Goal: Task Accomplishment & Management: Manage account settings

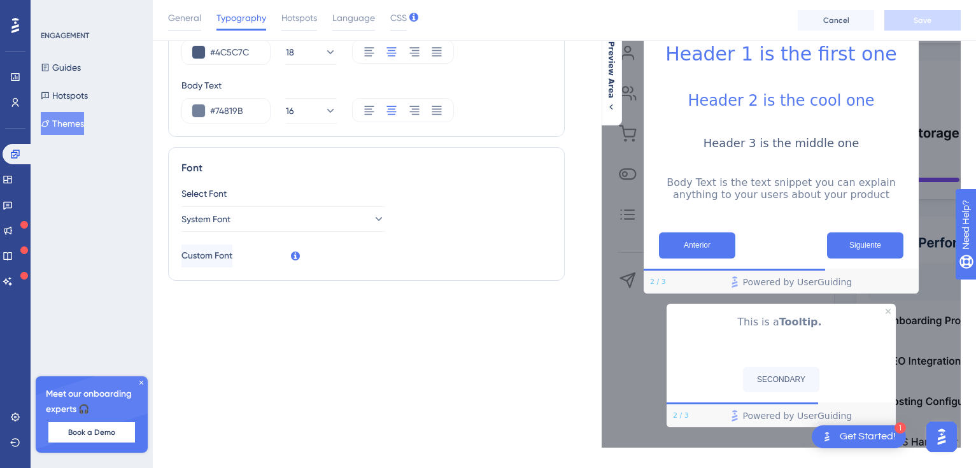
click at [298, 339] on div "Text Style Header 1 #5478F0 30 Header 2 #5478F0 24 Header 3 #4C5C7C 18 Body Tex…" at bounding box center [366, 155] width 397 height 584
click at [347, 15] on span "Language" at bounding box center [353, 17] width 43 height 15
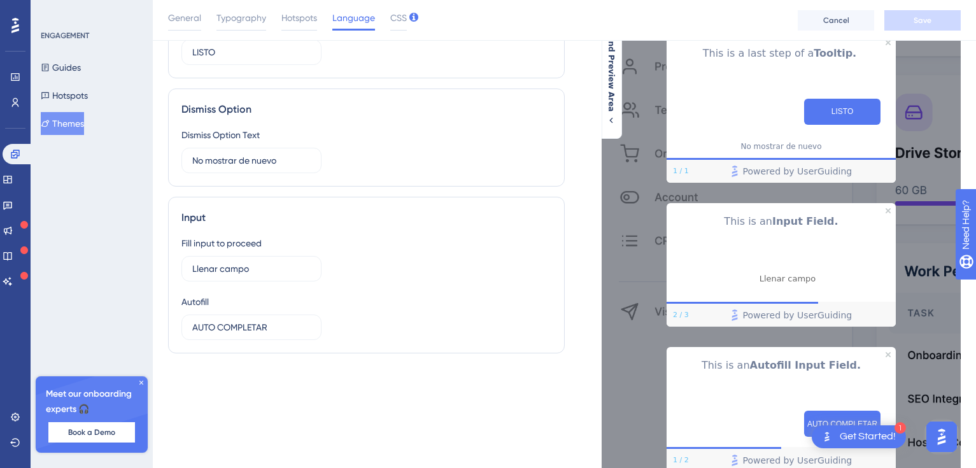
click at [570, 150] on div "Live Preview This is a Tooltip. Anterior Siguiente 2 / 3 Powered by UserGuiding…" at bounding box center [763, 177] width 397 height 629
click at [257, 18] on span "Typography" at bounding box center [241, 17] width 50 height 15
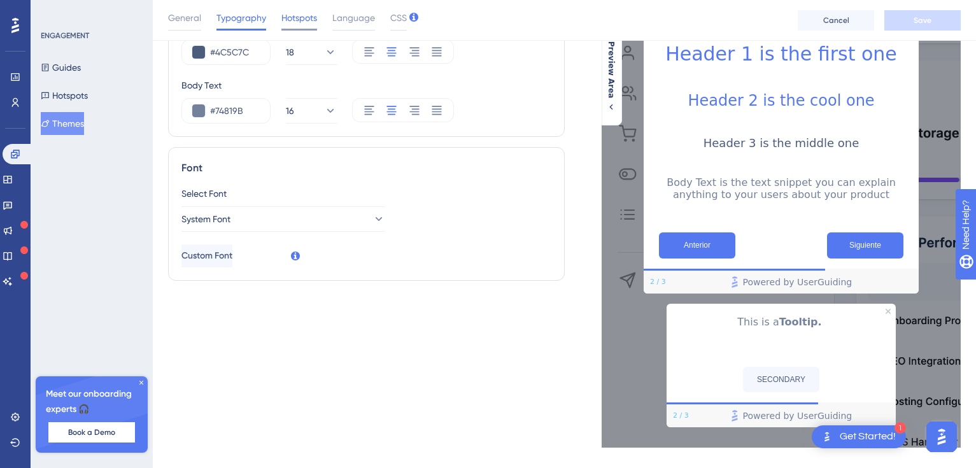
click at [316, 17] on span "Hotspots" at bounding box center [299, 17] width 36 height 15
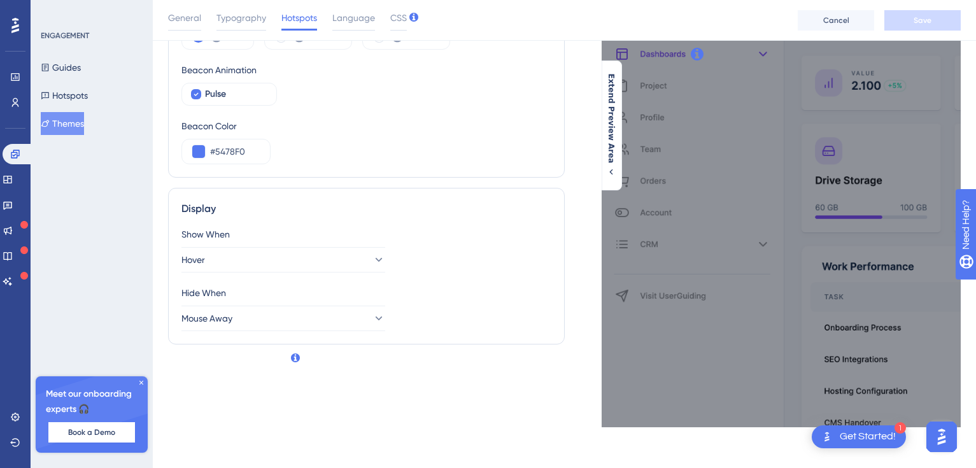
scroll to position [116, 0]
click at [231, 91] on div "Pulse" at bounding box center [235, 94] width 61 height 15
checkbox input "false"
click at [71, 89] on button "Hotspots" at bounding box center [64, 95] width 47 height 23
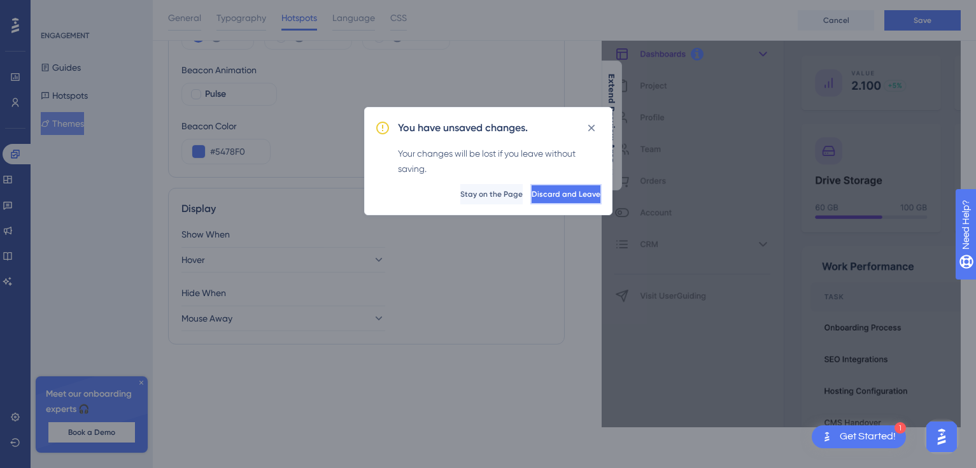
click at [540, 196] on span "Discard and Leave" at bounding box center [566, 194] width 69 height 10
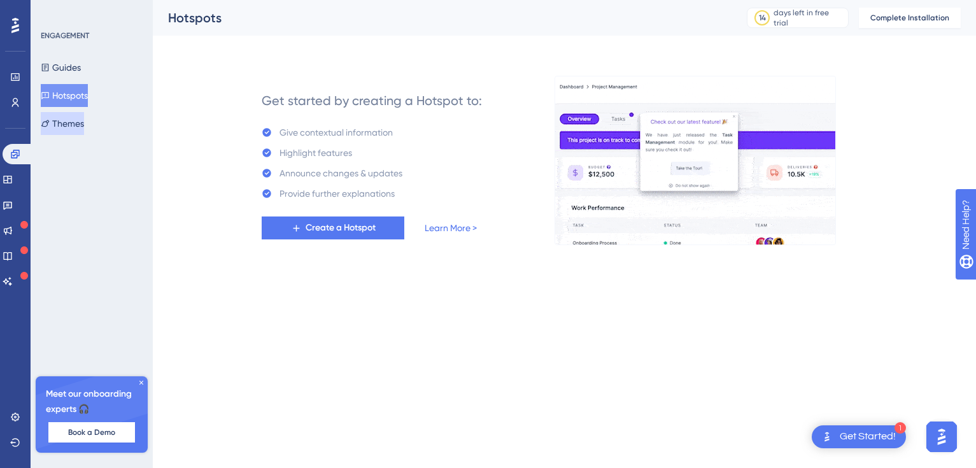
click at [70, 115] on button "Themes" at bounding box center [62, 123] width 43 height 23
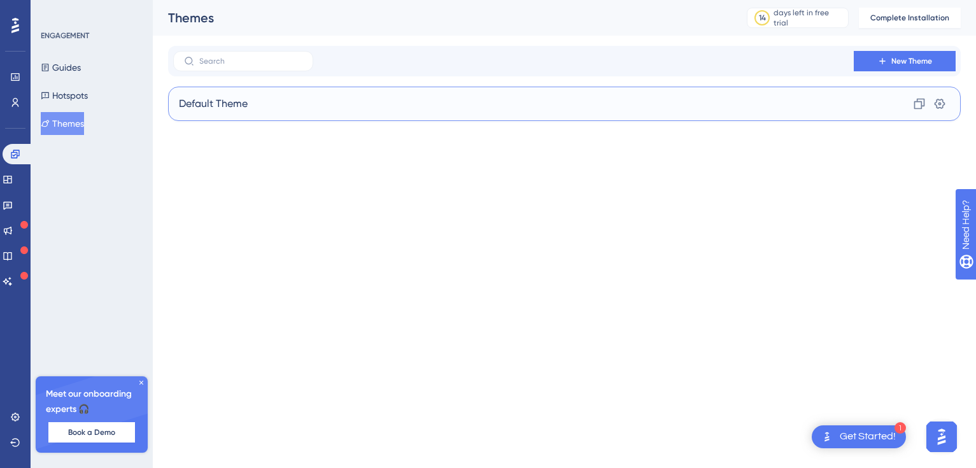
click at [278, 108] on div "Default Theme Clone Settings" at bounding box center [564, 104] width 793 height 34
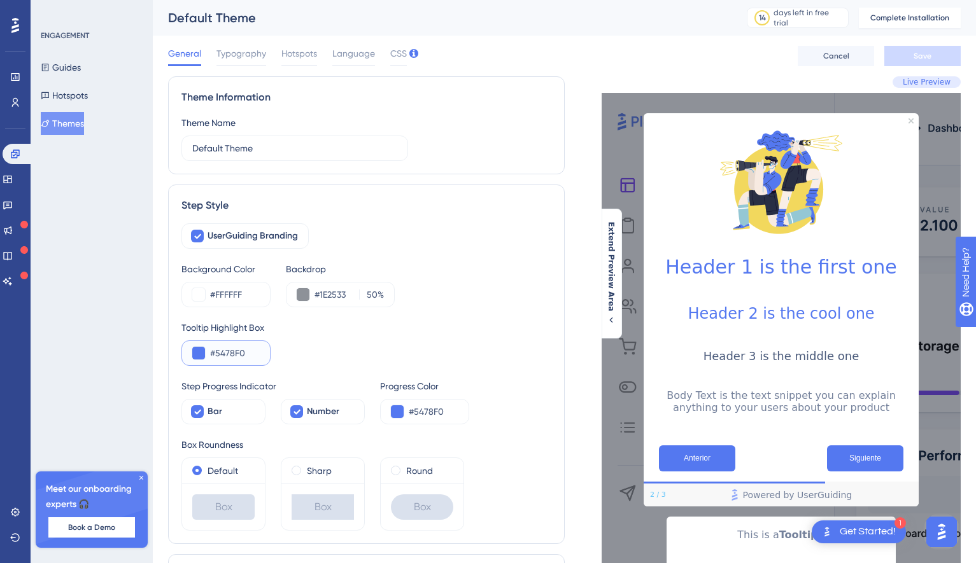
drag, startPoint x: 248, startPoint y: 352, endPoint x: 209, endPoint y: 352, distance: 38.2
click at [209, 352] on div "#5478F0" at bounding box center [225, 353] width 89 height 25
paste input "A11257"
type input "#A11257"
click at [348, 344] on div "Tooltip Highlight Box #A11257" at bounding box center [366, 343] width 370 height 46
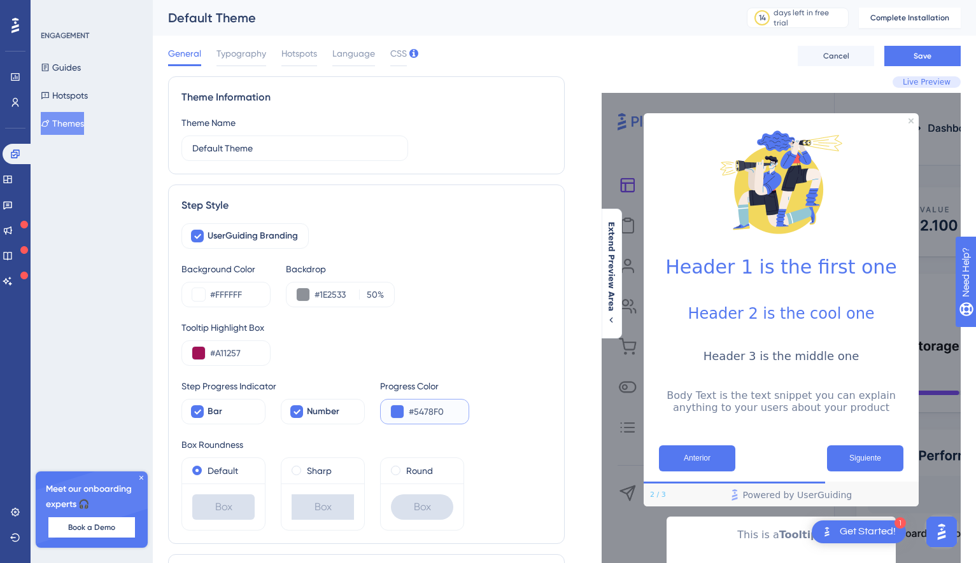
click at [430, 415] on input "#5478F0" at bounding box center [434, 411] width 50 height 15
drag, startPoint x: 448, startPoint y: 415, endPoint x: 406, endPoint y: 413, distance: 42.1
click at [406, 413] on div "#5478F0" at bounding box center [424, 411] width 89 height 25
paste input "A11257"
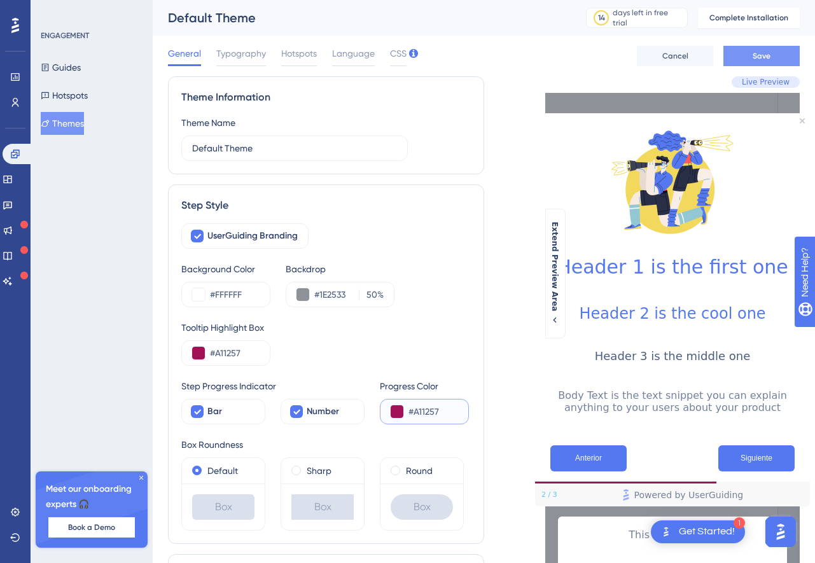
type input "#A11257"
click at [772, 53] on button "Save" at bounding box center [762, 56] width 76 height 20
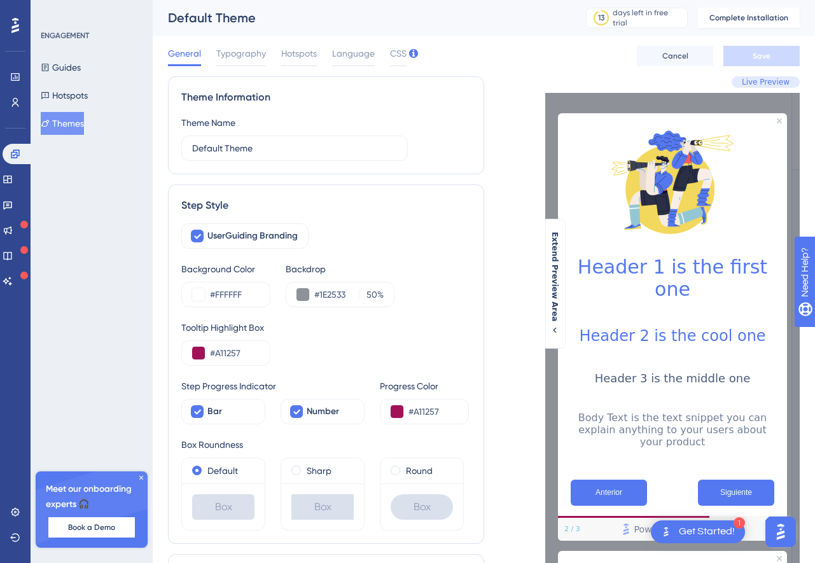
click at [598, 266] on h1 "Header 1 is the first one" at bounding box center [672, 278] width 209 height 45
click at [228, 46] on span "Typography" at bounding box center [241, 53] width 50 height 15
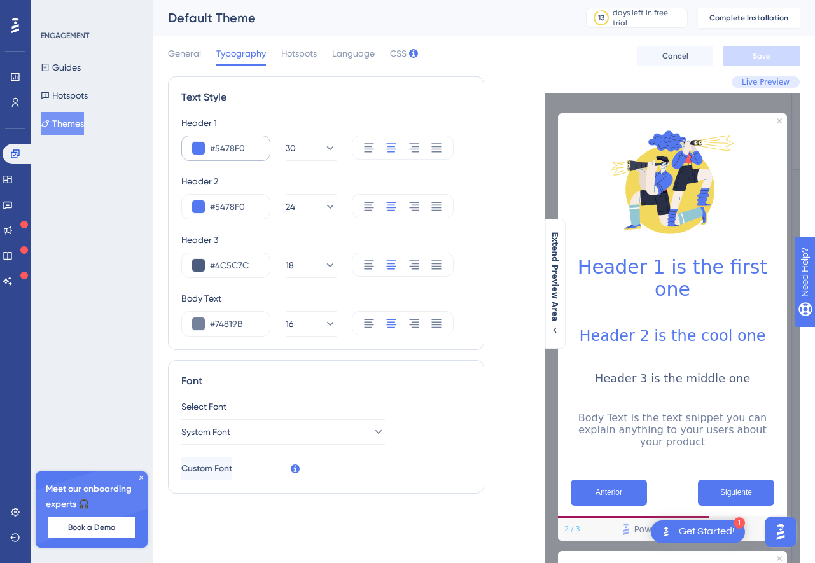
click at [264, 150] on div "#5478F0" at bounding box center [225, 148] width 89 height 25
drag, startPoint x: 253, startPoint y: 150, endPoint x: 206, endPoint y: 154, distance: 47.3
click at [206, 154] on div "#5478F0" at bounding box center [225, 148] width 89 height 25
paste input "A11257"
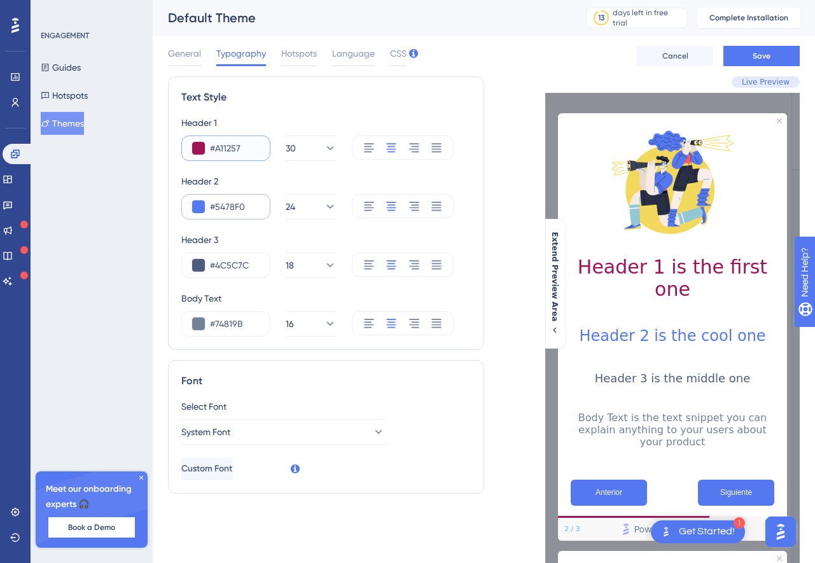
type input "#A11257"
drag, startPoint x: 257, startPoint y: 209, endPoint x: 207, endPoint y: 209, distance: 50.3
click at [207, 209] on div "#5478F0" at bounding box center [225, 206] width 89 height 25
paste input "A11257"
type input "#A11257"
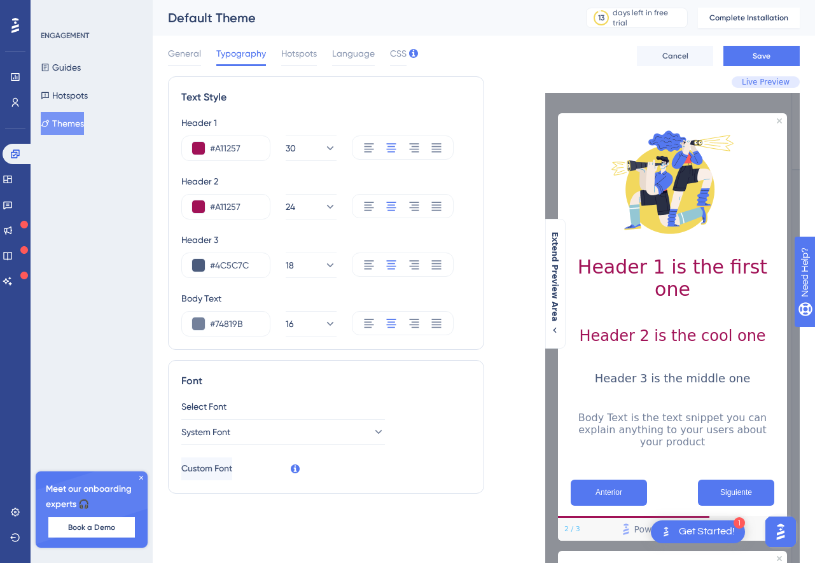
click at [254, 288] on div "Header 1 #A11257 30 Header 2 #A11257 24 Header 3 #4C5C7C 18 Body Text #74819B 16" at bounding box center [326, 226] width 290 height 222
click at [770, 57] on button "Save" at bounding box center [762, 56] width 76 height 20
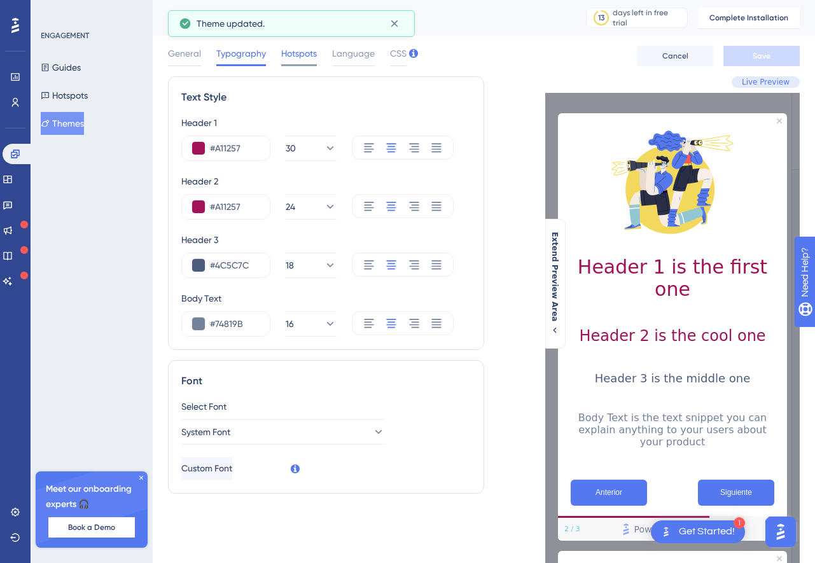
click at [306, 53] on span "Hotspots" at bounding box center [299, 53] width 36 height 15
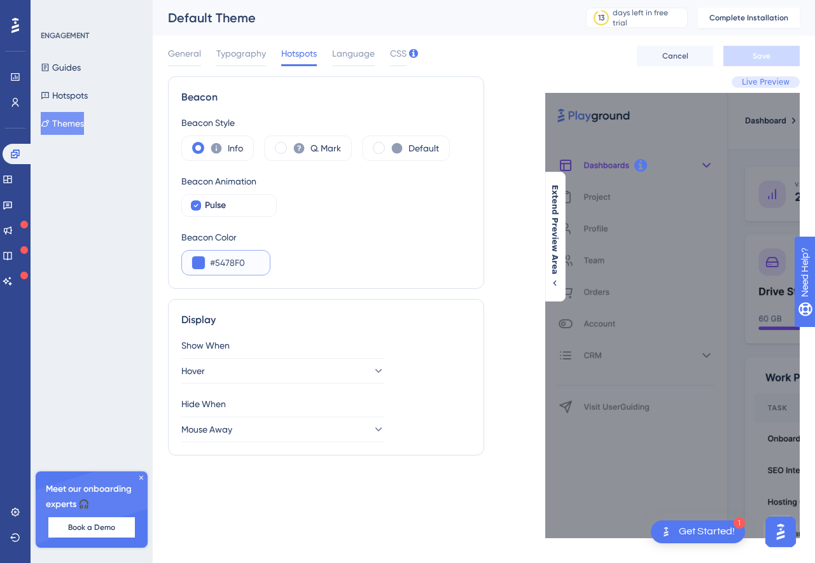
drag, startPoint x: 251, startPoint y: 264, endPoint x: 213, endPoint y: 262, distance: 38.2
click at [213, 262] on input "#5478F0" at bounding box center [235, 262] width 50 height 15
paste input "A1125"
drag, startPoint x: 244, startPoint y: 262, endPoint x: 199, endPoint y: 262, distance: 45.8
click at [199, 262] on div "#A1125" at bounding box center [225, 262] width 89 height 25
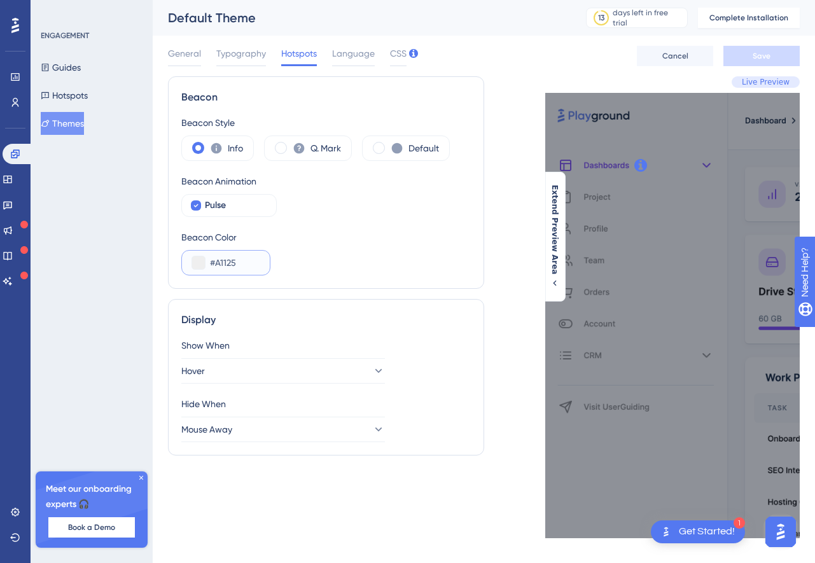
paste input "7"
type input "#A11257"
click at [756, 59] on span "Save" at bounding box center [762, 56] width 18 height 10
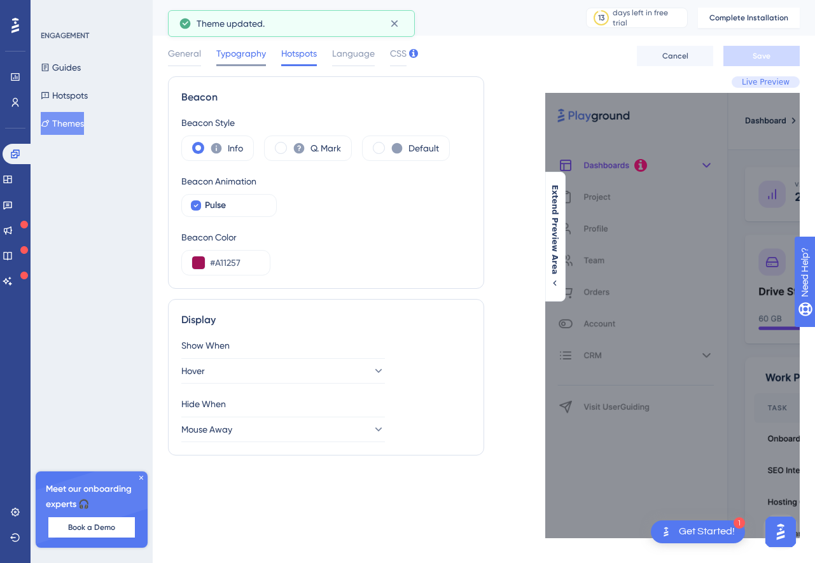
click at [230, 54] on span "Typography" at bounding box center [241, 53] width 50 height 15
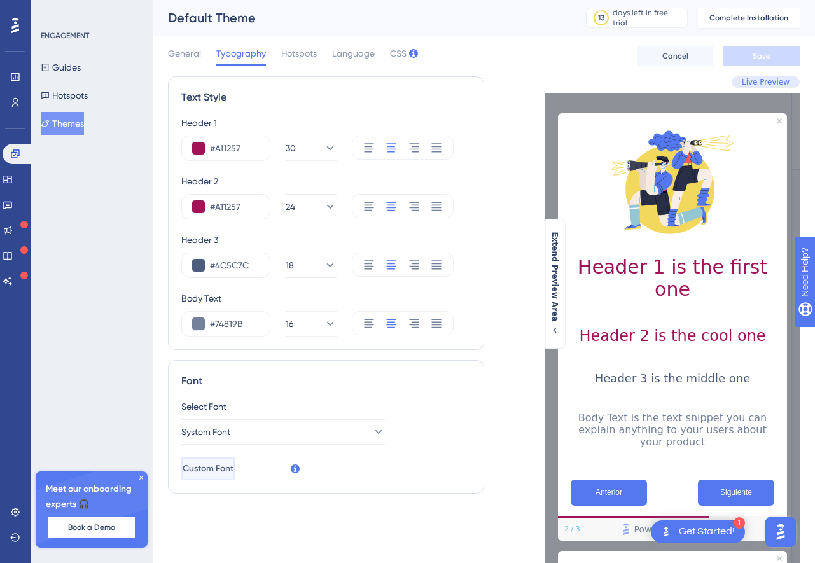
click at [234, 465] on span "Custom Font" at bounding box center [208, 469] width 51 height 15
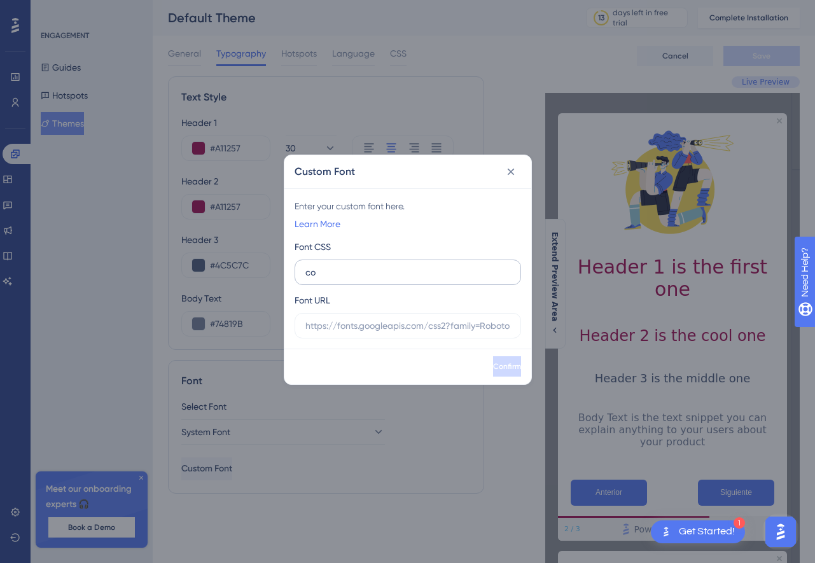
type input "c"
click at [510, 172] on icon at bounding box center [510, 171] width 7 height 7
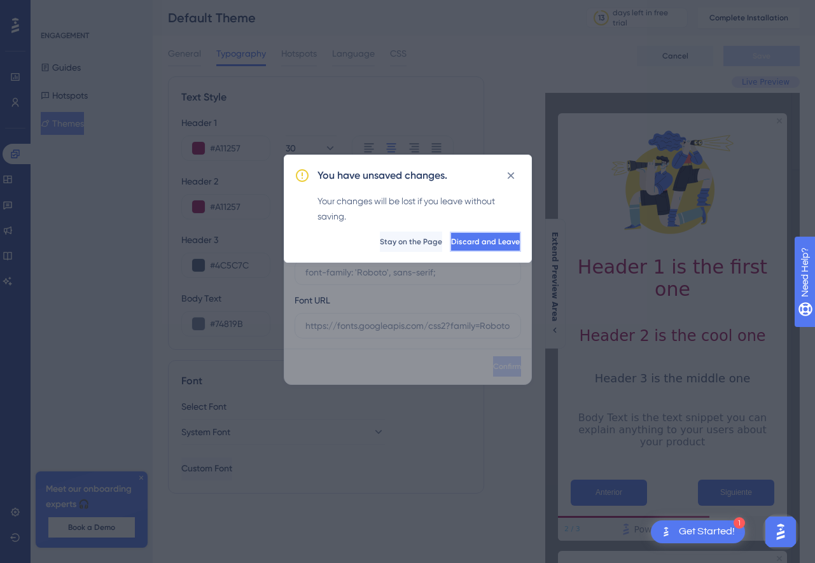
click at [481, 246] on button "Discard and Leave" at bounding box center [485, 242] width 71 height 20
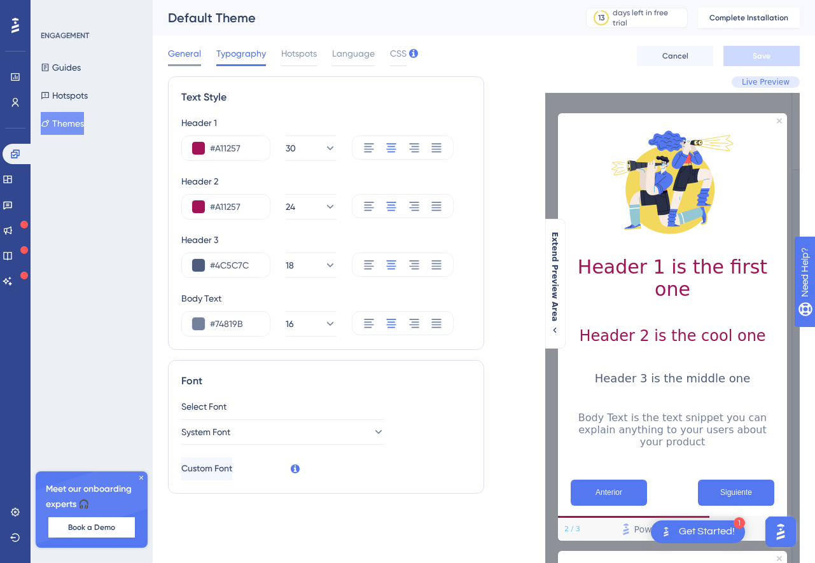
click at [192, 52] on span "General" at bounding box center [184, 53] width 33 height 15
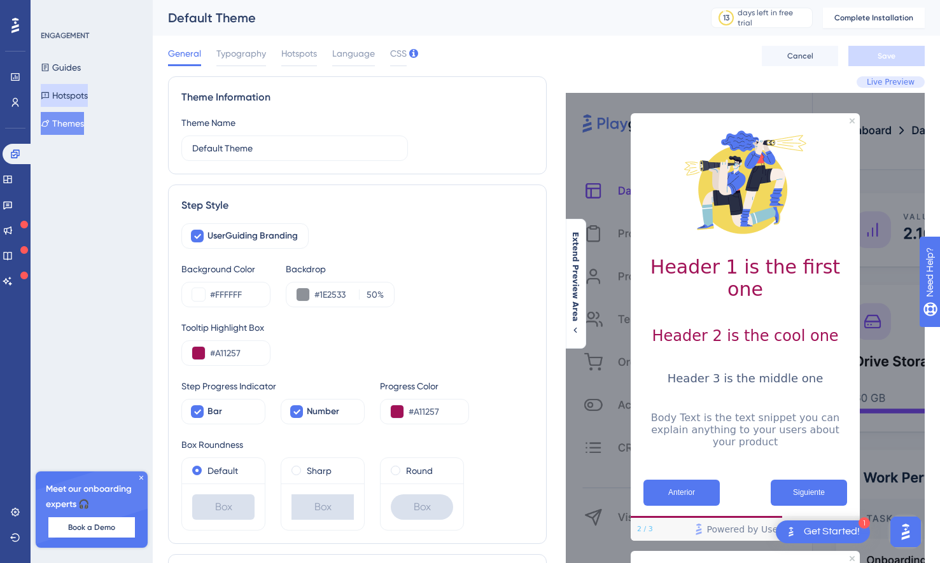
click at [88, 97] on button "Hotspots" at bounding box center [64, 95] width 47 height 23
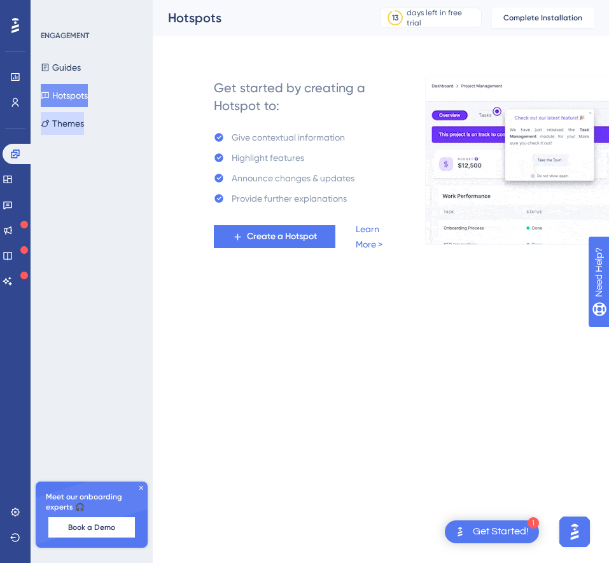
click at [80, 119] on button "Themes" at bounding box center [62, 123] width 43 height 23
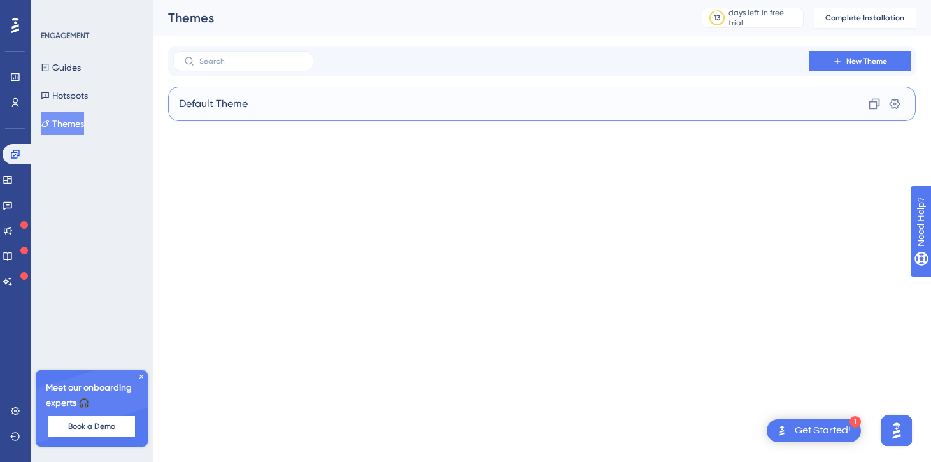
click at [264, 100] on div "Default Theme Clone Settings" at bounding box center [541, 104] width 747 height 34
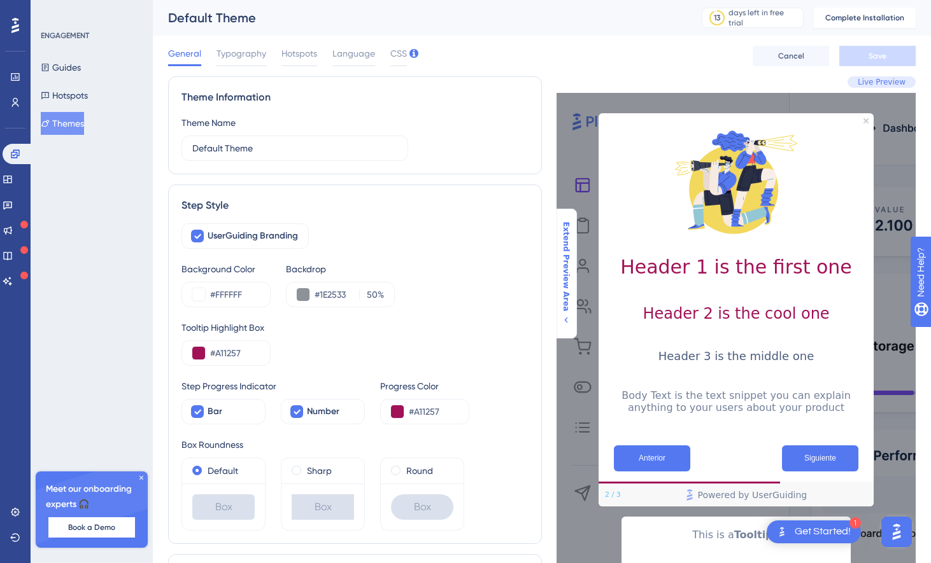
click at [565, 304] on span "Extend Preview Area" at bounding box center [566, 267] width 10 height 90
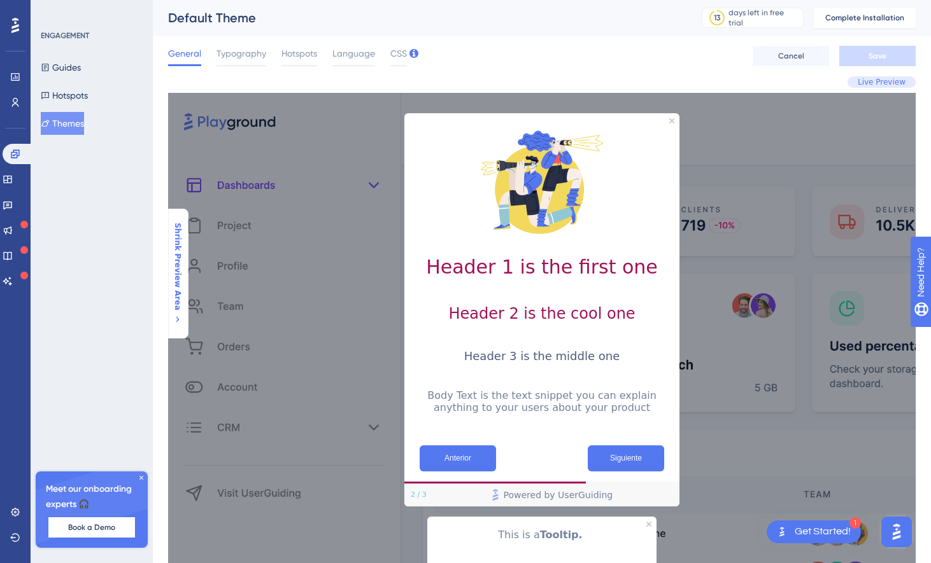
click at [177, 267] on span "Shrink Preview Area" at bounding box center [178, 267] width 10 height 88
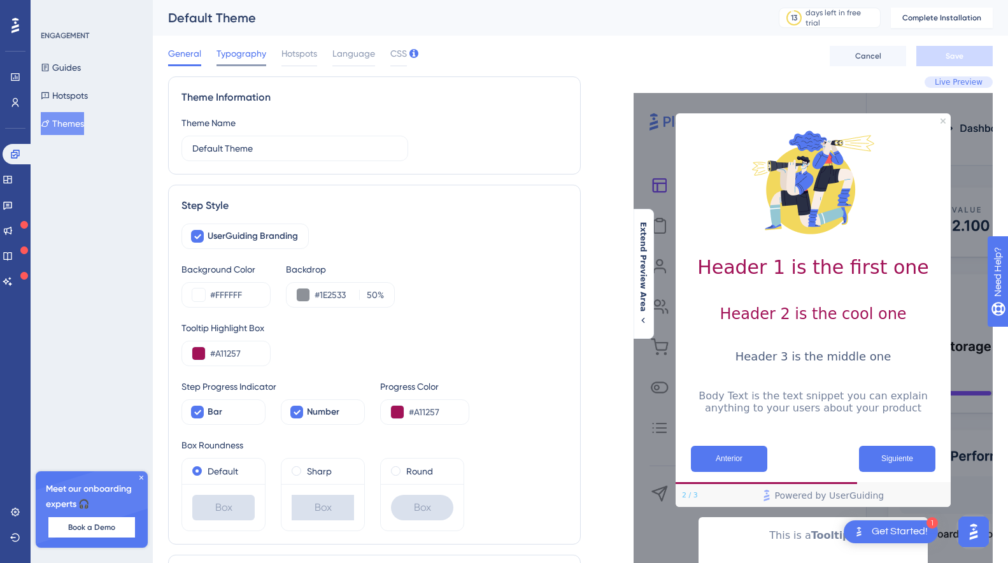
click at [232, 59] on span "Typography" at bounding box center [241, 53] width 50 height 15
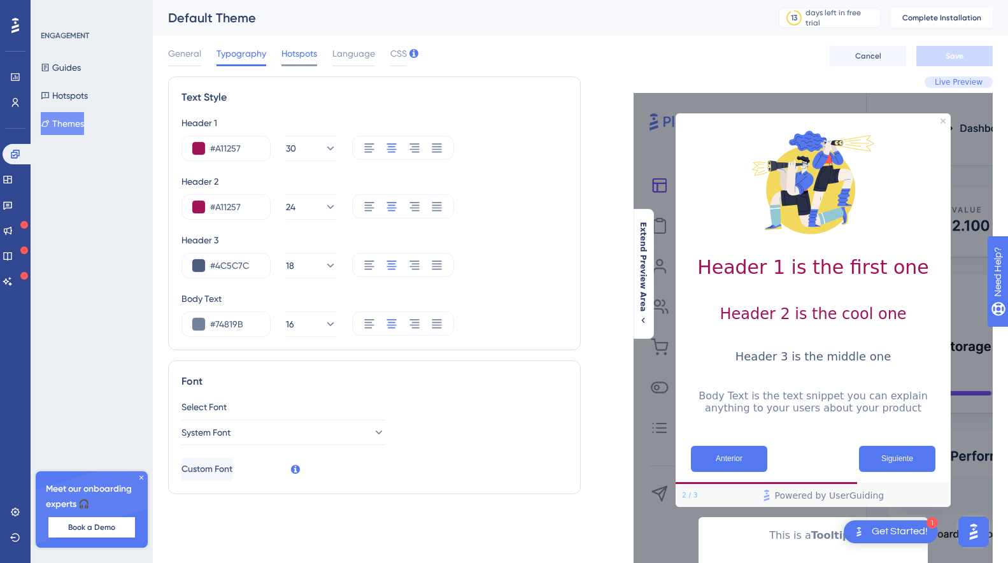
click at [299, 59] on span "Hotspots" at bounding box center [299, 53] width 36 height 15
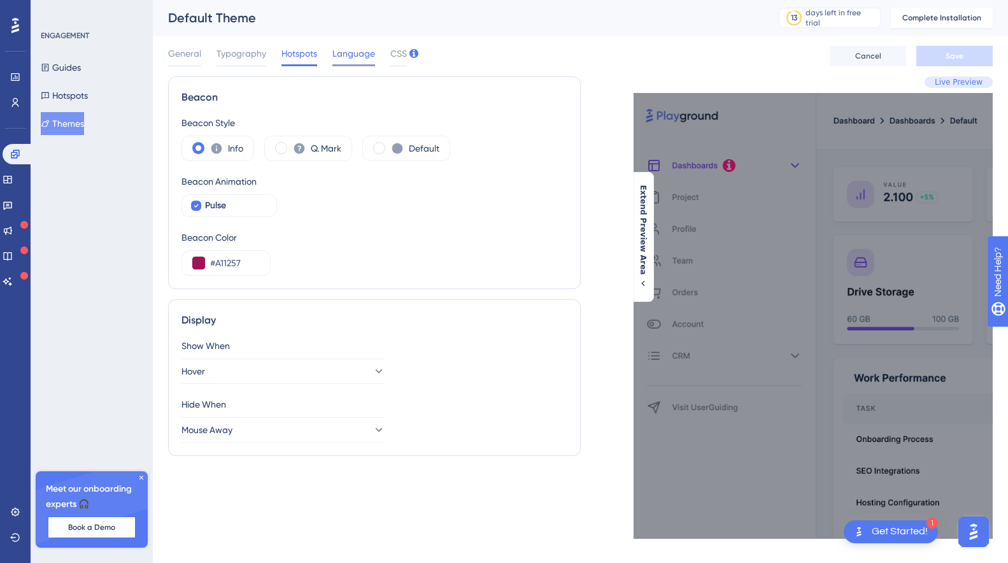
click at [345, 53] on span "Language" at bounding box center [353, 53] width 43 height 15
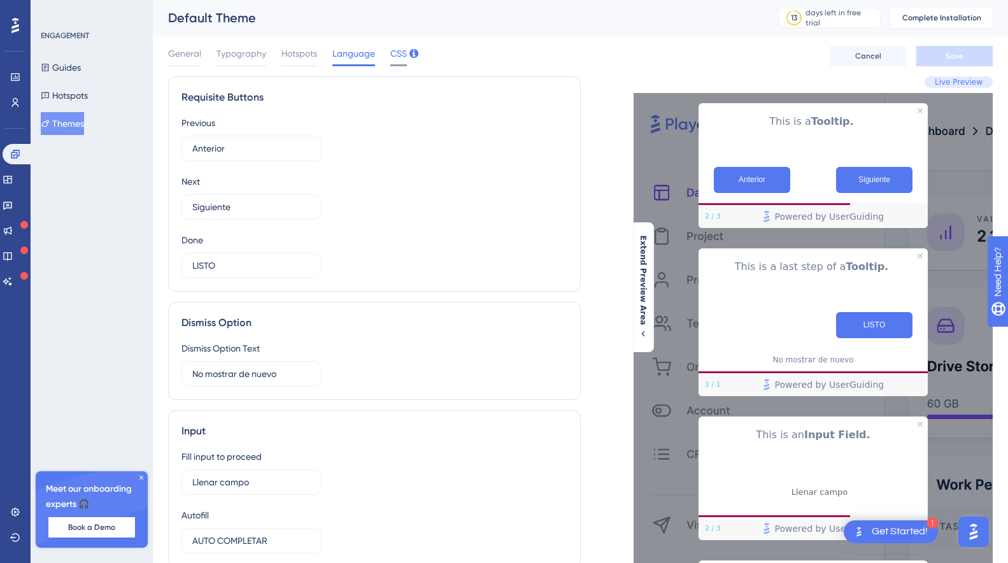
click at [394, 50] on span "CSS" at bounding box center [398, 53] width 17 height 15
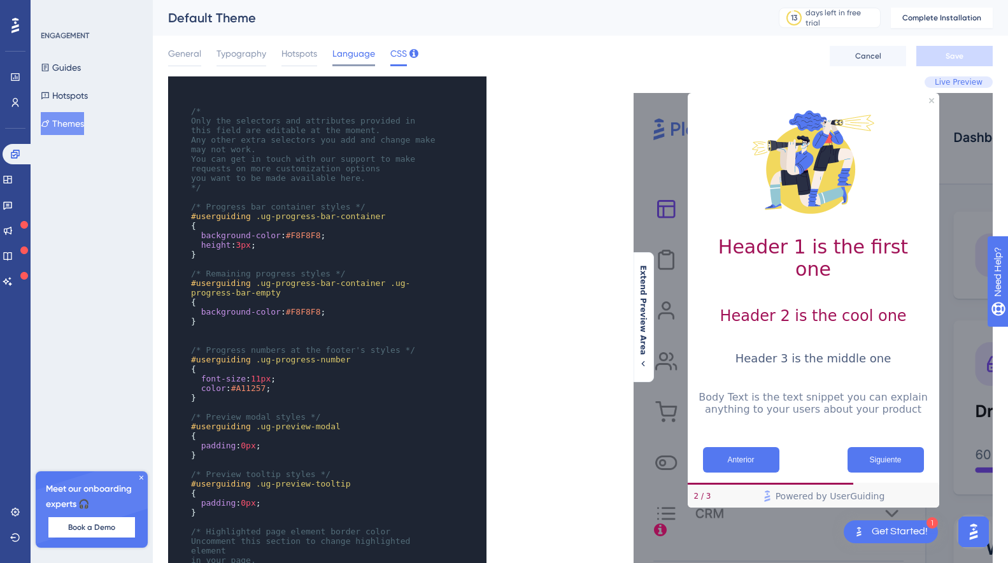
click at [360, 50] on span "Language" at bounding box center [353, 53] width 43 height 15
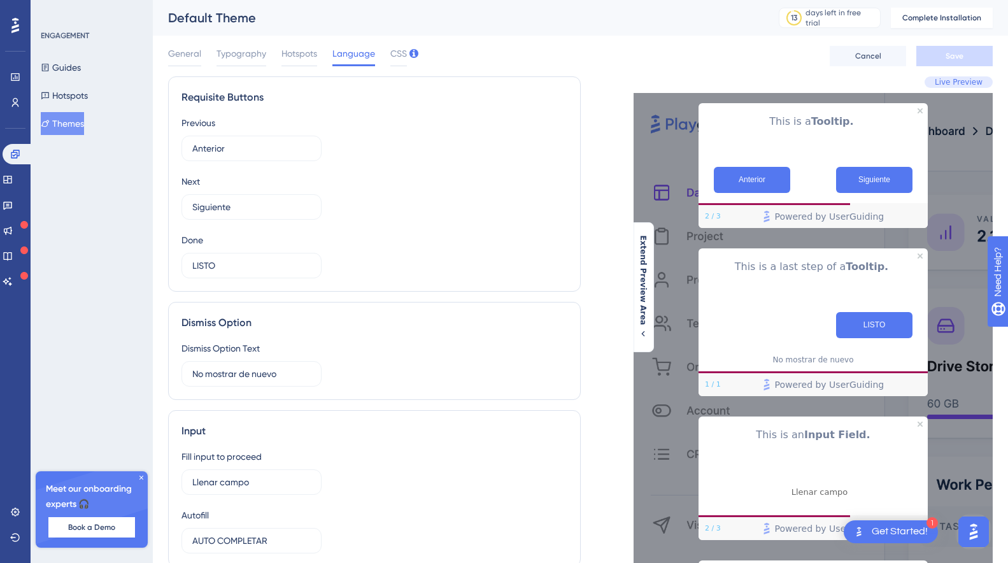
click at [469, 257] on div "Previous Anterior 8 Next Siguiente 7 Done LISTO 11" at bounding box center [374, 196] width 386 height 163
click at [17, 75] on icon at bounding box center [15, 77] width 10 height 10
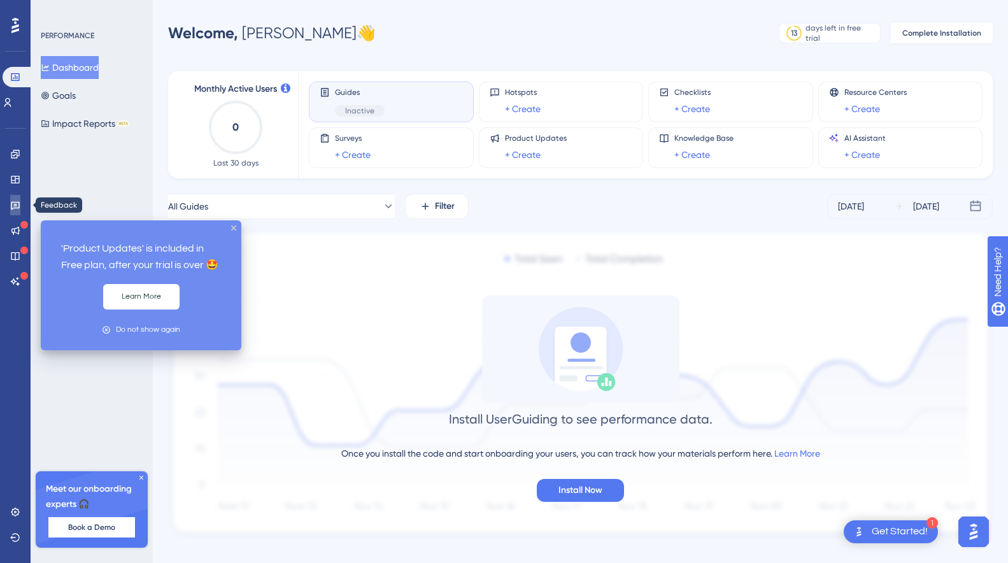
click at [10, 208] on link at bounding box center [15, 205] width 10 height 20
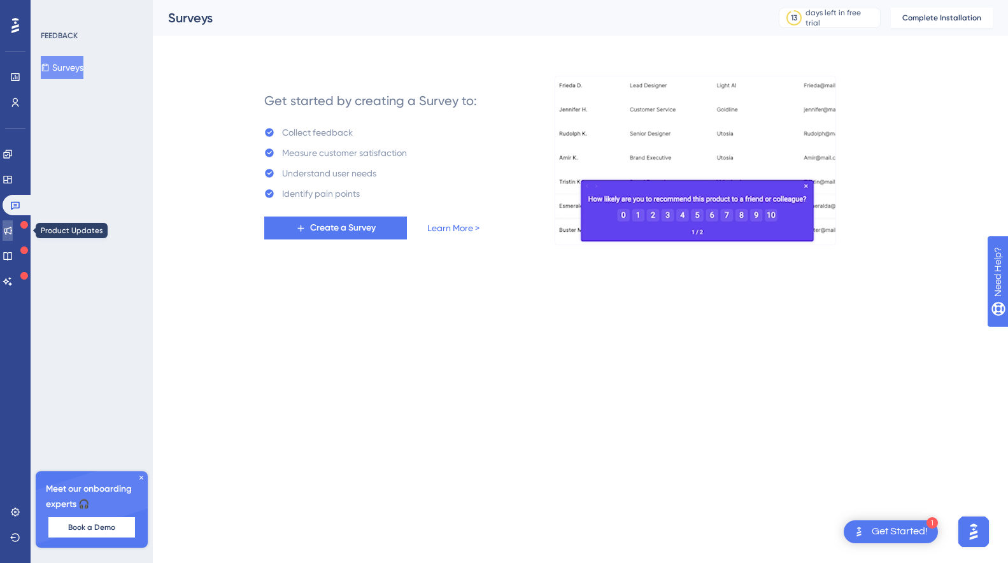
click at [13, 225] on icon at bounding box center [8, 230] width 10 height 10
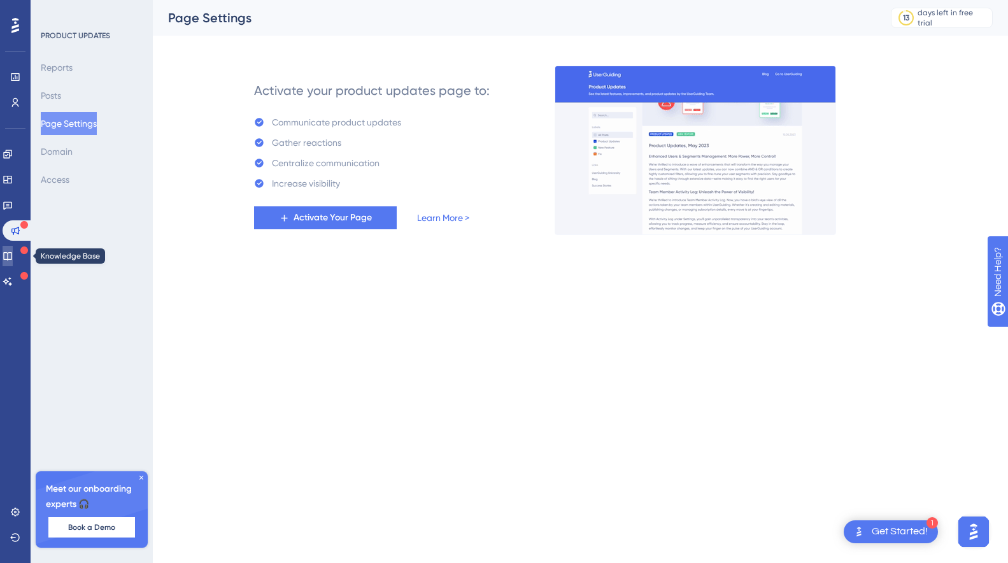
click at [13, 254] on icon at bounding box center [8, 256] width 10 height 10
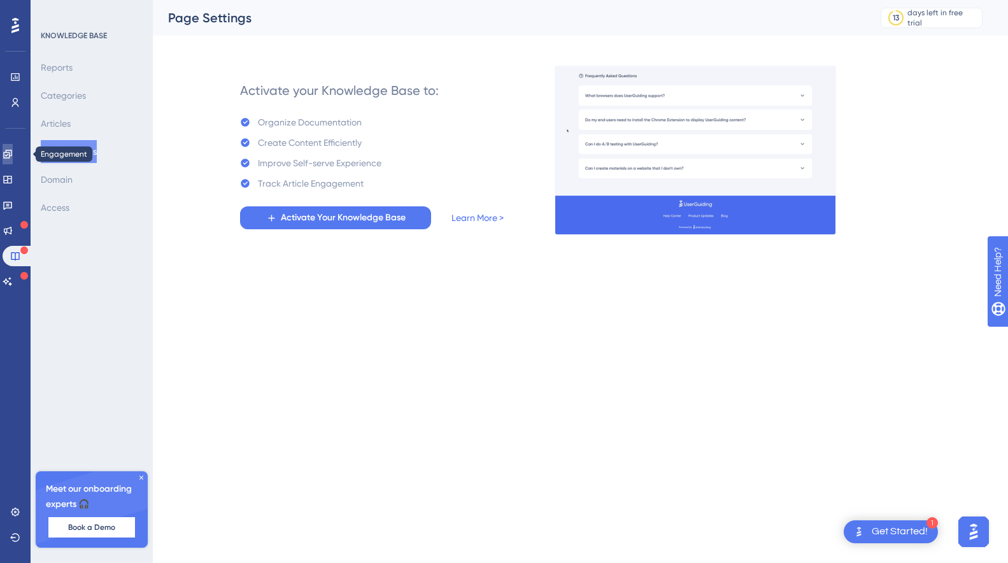
click at [13, 157] on icon at bounding box center [8, 154] width 10 height 10
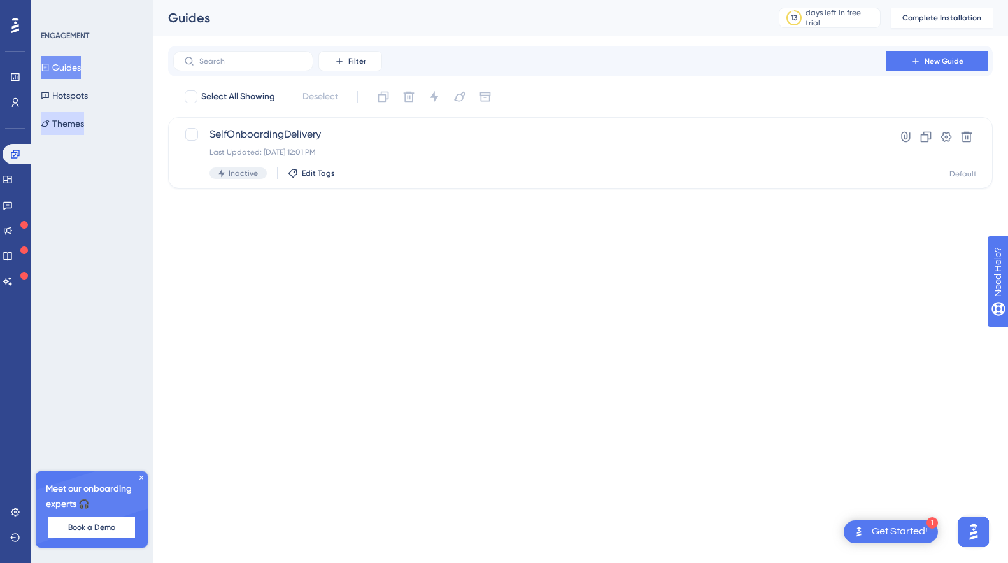
click at [67, 122] on button "Themes" at bounding box center [62, 123] width 43 height 23
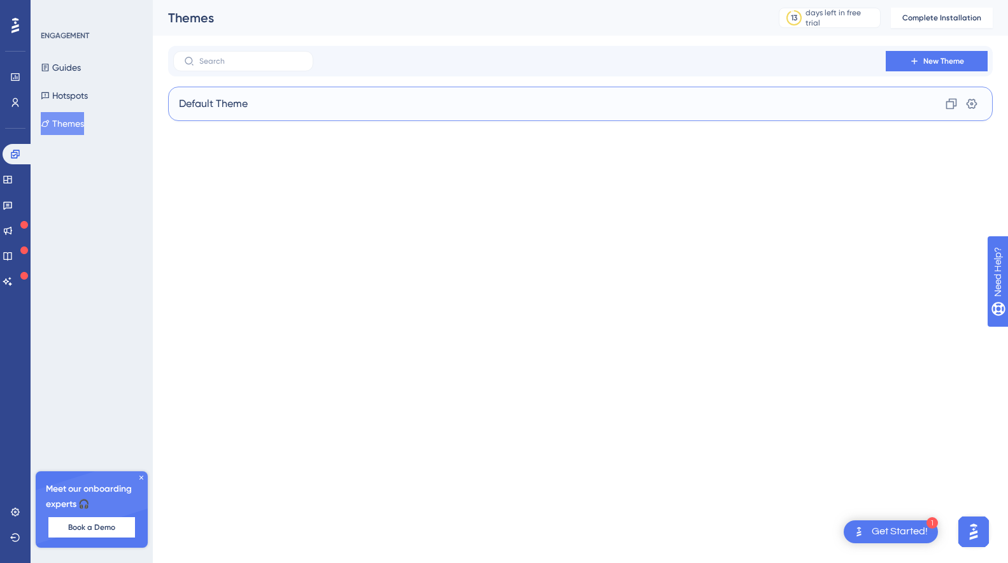
click at [258, 95] on div "Default Theme Clone Settings" at bounding box center [580, 104] width 824 height 34
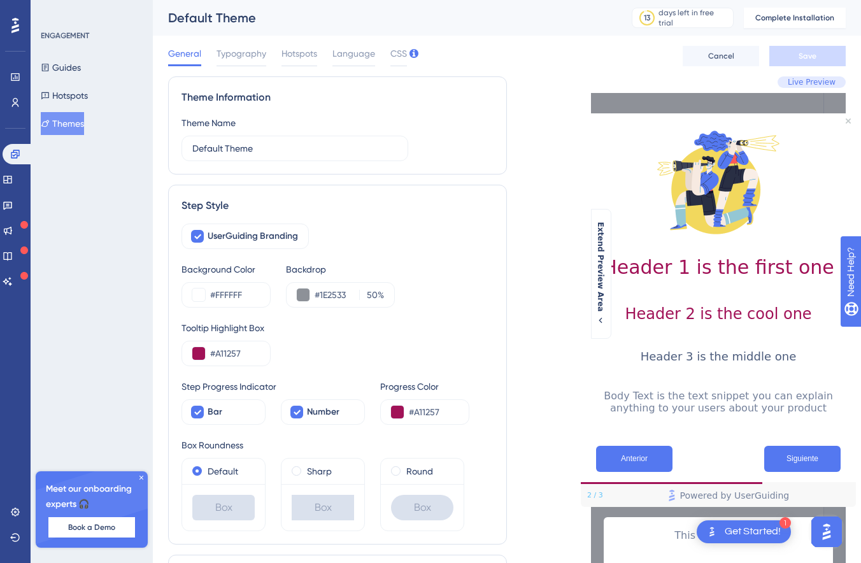
click at [369, 52] on span "Language" at bounding box center [353, 53] width 43 height 15
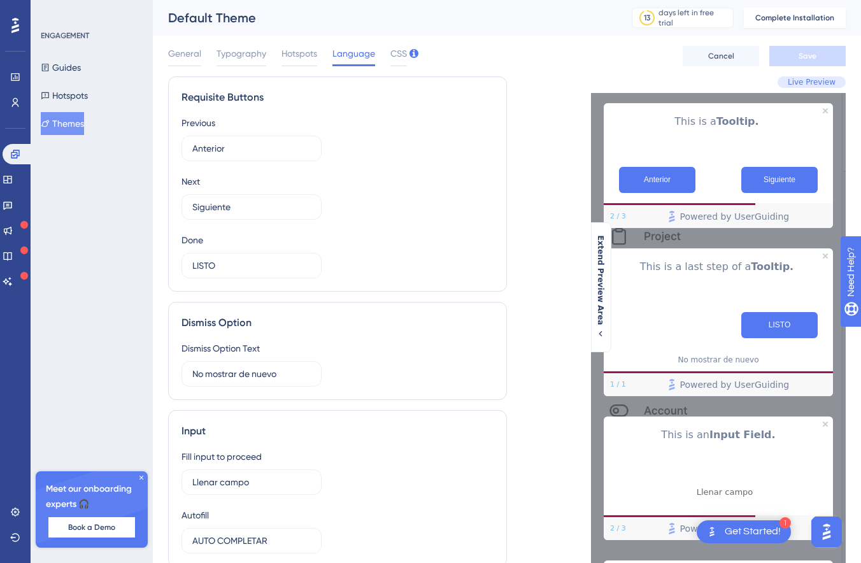
click at [455, 260] on div "Previous Anterior 8 Next Siguiente 7 Done LISTO 11" at bounding box center [337, 196] width 312 height 163
click at [310, 53] on span "Hotspots" at bounding box center [299, 53] width 36 height 15
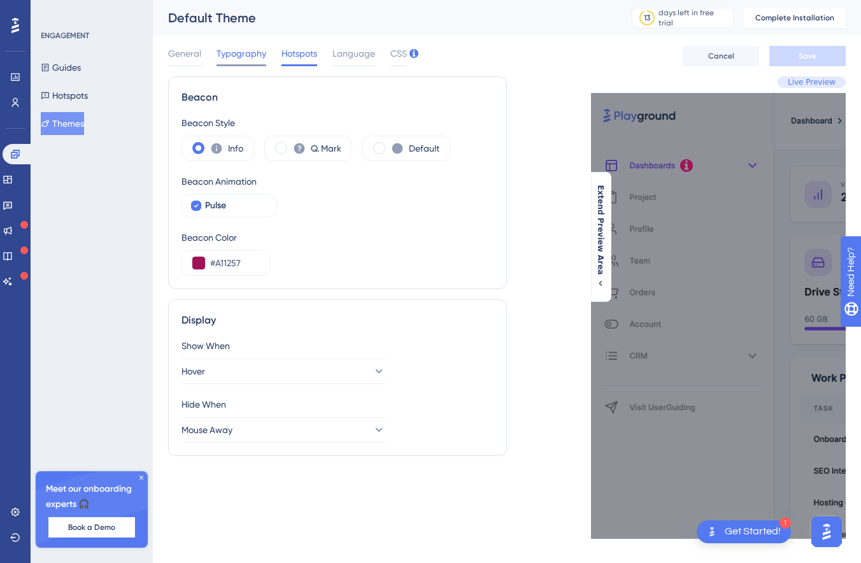
click at [246, 52] on span "Typography" at bounding box center [241, 53] width 50 height 15
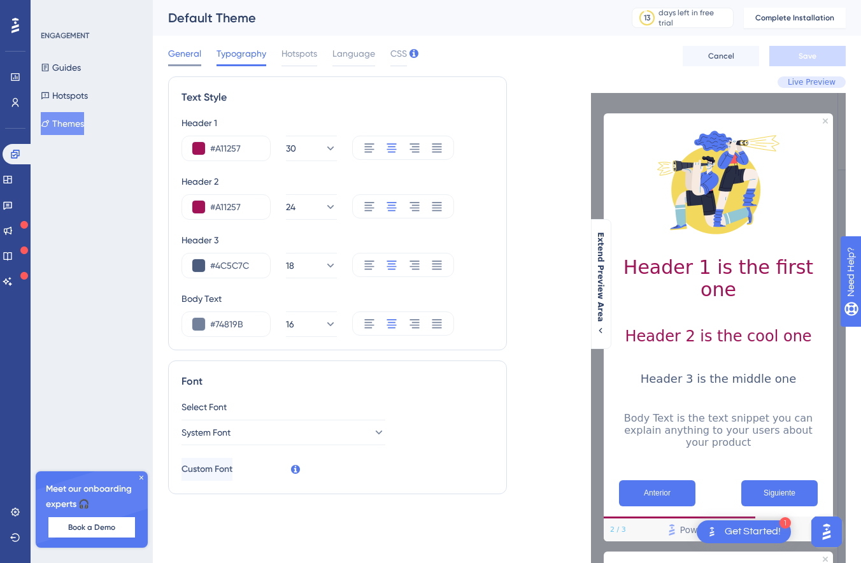
click at [185, 48] on span "General" at bounding box center [184, 53] width 33 height 15
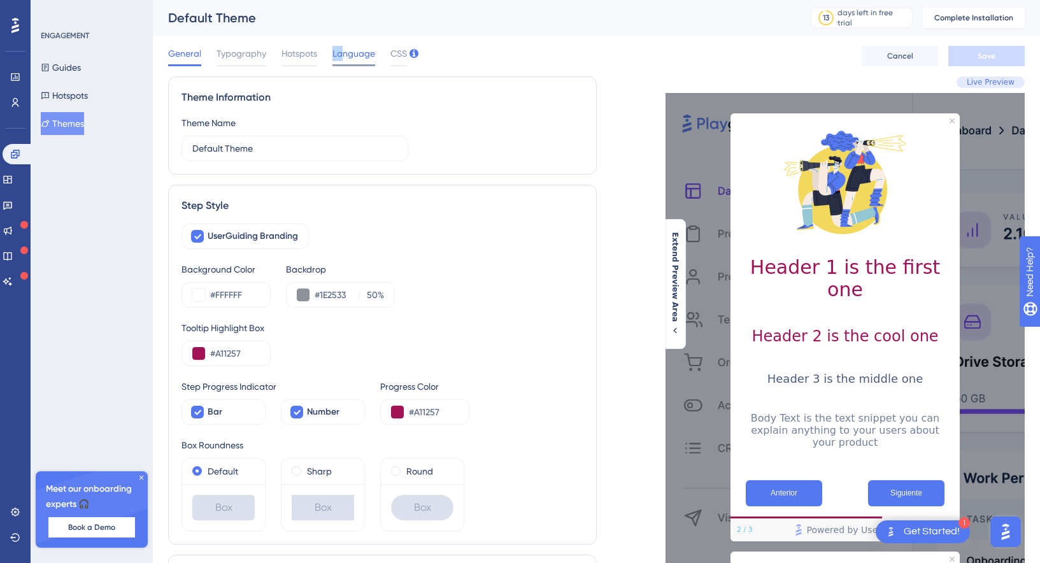
click at [341, 46] on span "Language" at bounding box center [353, 53] width 43 height 15
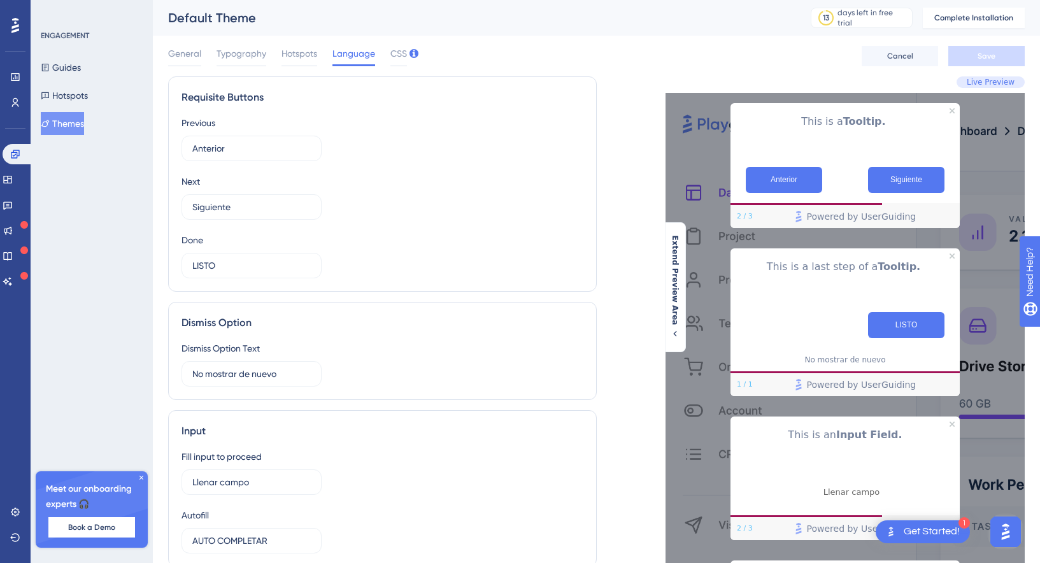
click at [398, 400] on div "Requisite Buttons Previous Anterior 8 Next Siguiente 7 Done LISTO 11 Dismiss Op…" at bounding box center [382, 390] width 428 height 629
click at [542, 376] on div "Dismiss Option Text No mostrar de nuevo 7" at bounding box center [382, 364] width 402 height 46
click at [19, 102] on icon at bounding box center [15, 102] width 10 height 10
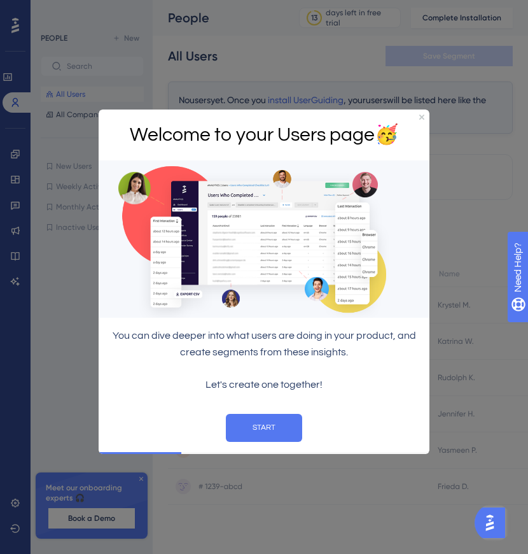
click at [426, 118] on div "Welcome to your Users page 🥳" at bounding box center [264, 135] width 331 height 52
click at [422, 116] on icon "Close Preview" at bounding box center [422, 116] width 5 height 5
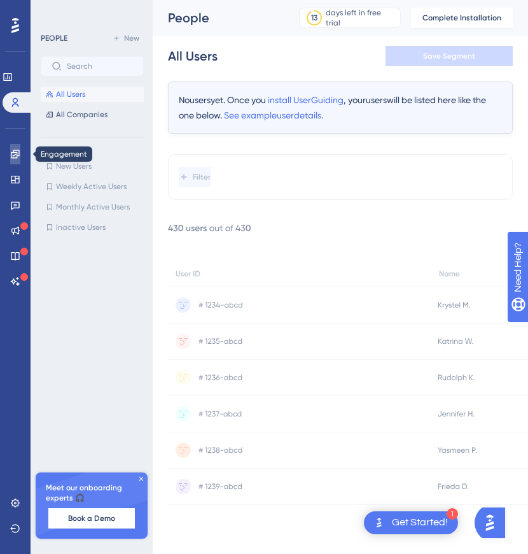
click at [10, 159] on icon at bounding box center [15, 154] width 10 height 10
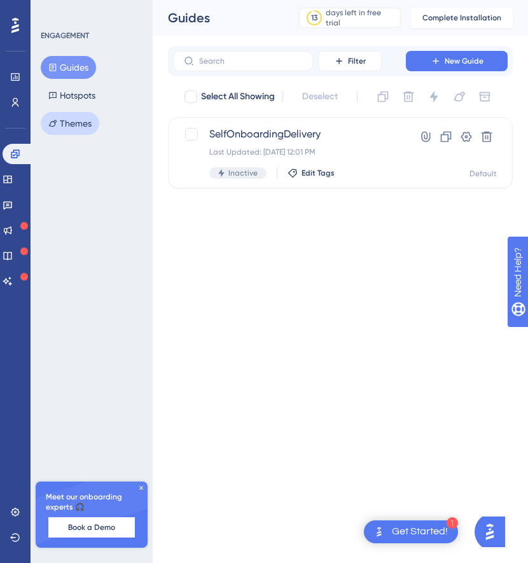
click at [87, 120] on button "Themes" at bounding box center [70, 123] width 59 height 23
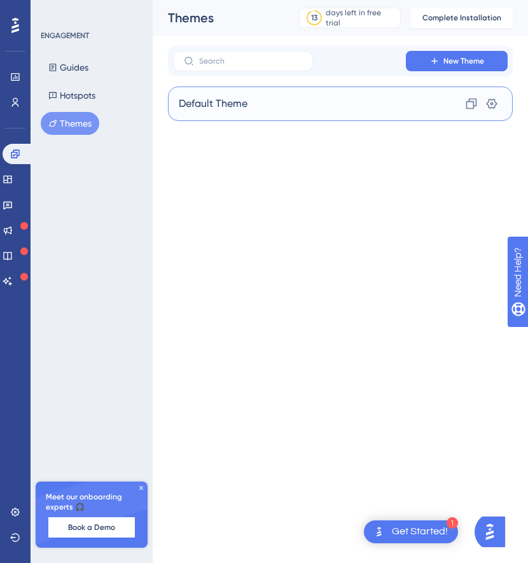
click at [300, 105] on div "Default Theme Clone Settings" at bounding box center [340, 104] width 345 height 34
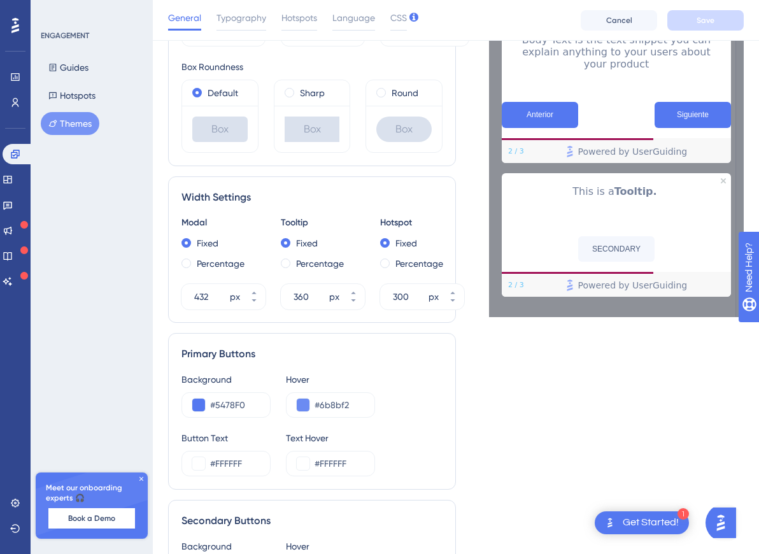
scroll to position [384, 0]
drag, startPoint x: 256, startPoint y: 404, endPoint x: 213, endPoint y: 404, distance: 42.7
click at [213, 404] on input "#5478F0" at bounding box center [235, 404] width 50 height 15
paste input "text"
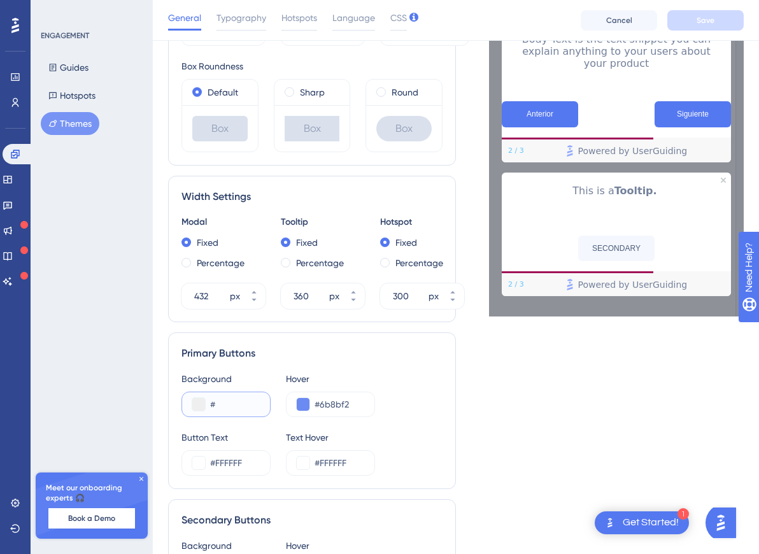
scroll to position [171, 0]
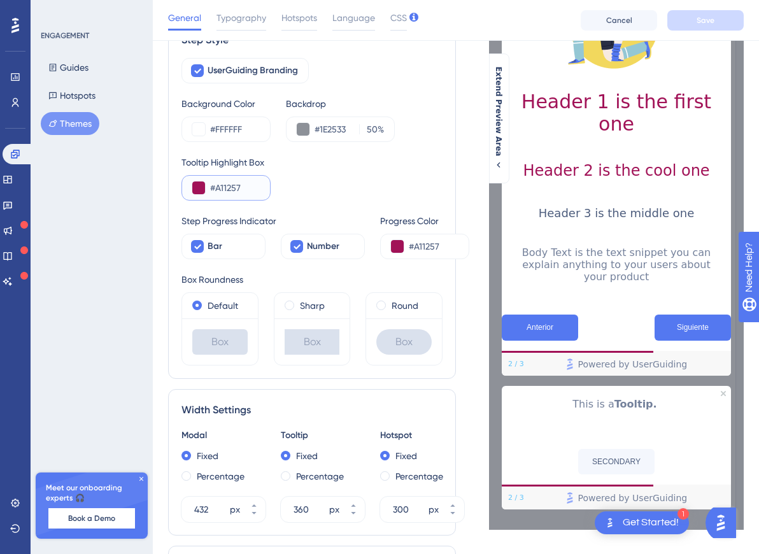
drag, startPoint x: 248, startPoint y: 187, endPoint x: 214, endPoint y: 185, distance: 33.8
click at [214, 185] on input "#A11257" at bounding box center [235, 187] width 50 height 15
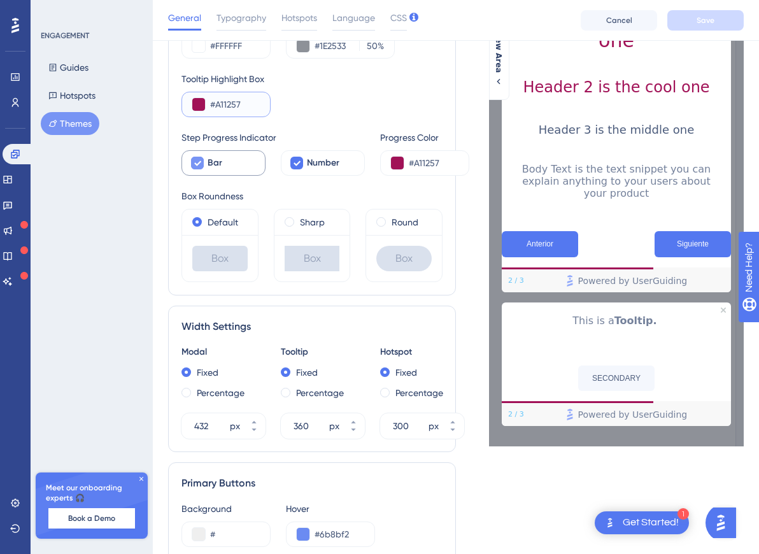
scroll to position [484, 0]
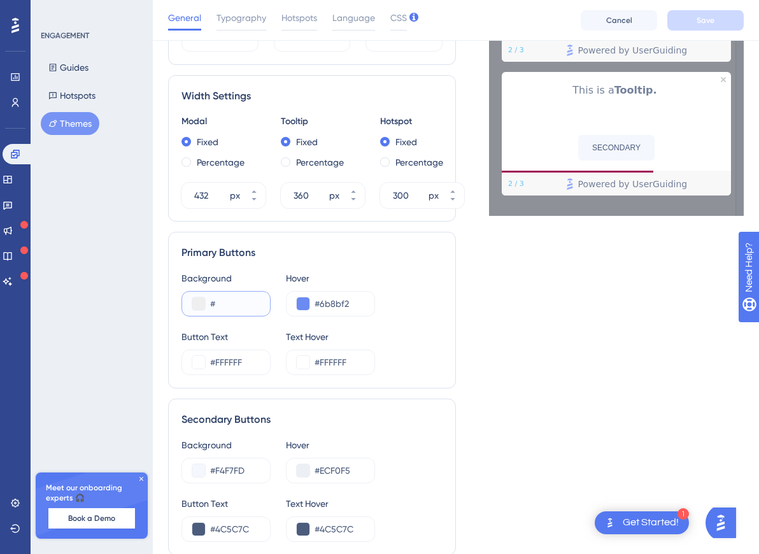
click at [234, 300] on input "#" at bounding box center [235, 303] width 50 height 15
paste input "A11257"
type input "#A11257"
click at [528, 320] on div "Live Preview Header 1 is the first one Header 2 is the cool one Header 3 is the…" at bounding box center [600, 149] width 288 height 1104
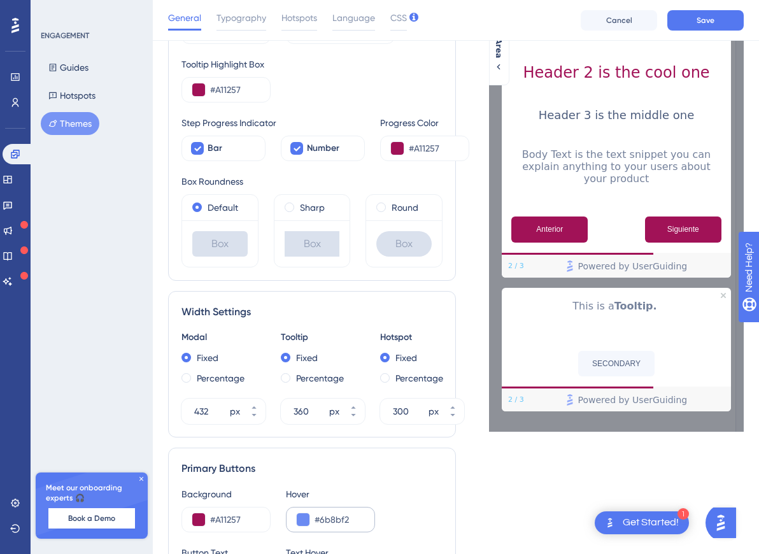
scroll to position [416, 0]
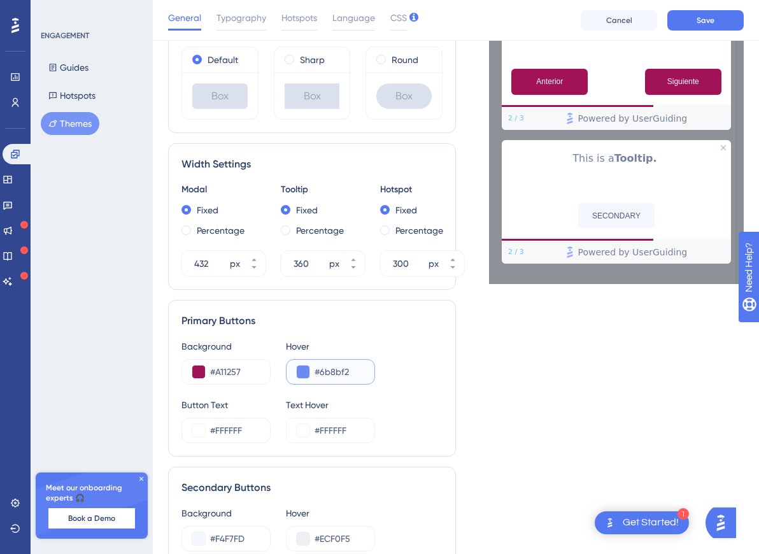
drag, startPoint x: 362, startPoint y: 373, endPoint x: 320, endPoint y: 373, distance: 42.7
click at [320, 373] on input "#6b8bf2" at bounding box center [339, 371] width 50 height 15
paste input "9B1E58"
click at [414, 376] on div "Background #A11257 Hover #9B1E58" at bounding box center [311, 362] width 261 height 46
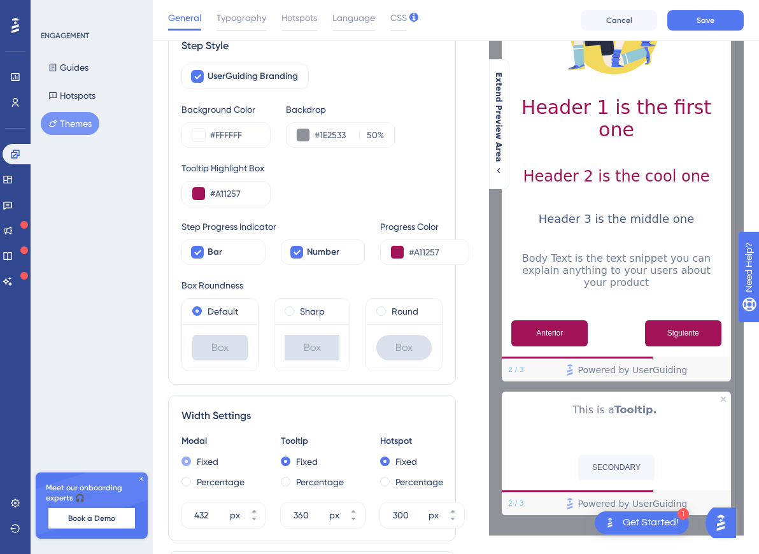
scroll to position [434, 0]
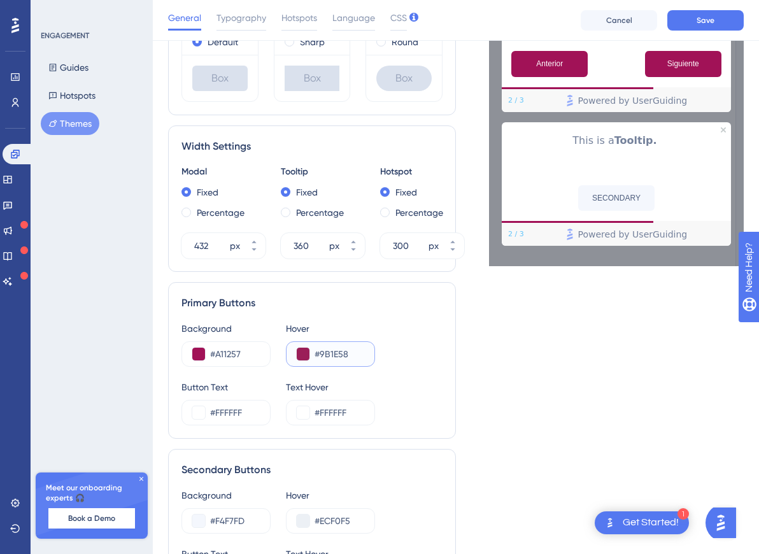
drag, startPoint x: 355, startPoint y: 351, endPoint x: 320, endPoint y: 351, distance: 35.0
click at [320, 351] on input "#9B1E58" at bounding box center [339, 353] width 50 height 15
paste input "A83A6E"
type input "#A83A6E"
click at [396, 362] on div "Background #A11257 Hover #A83A6E" at bounding box center [311, 344] width 261 height 46
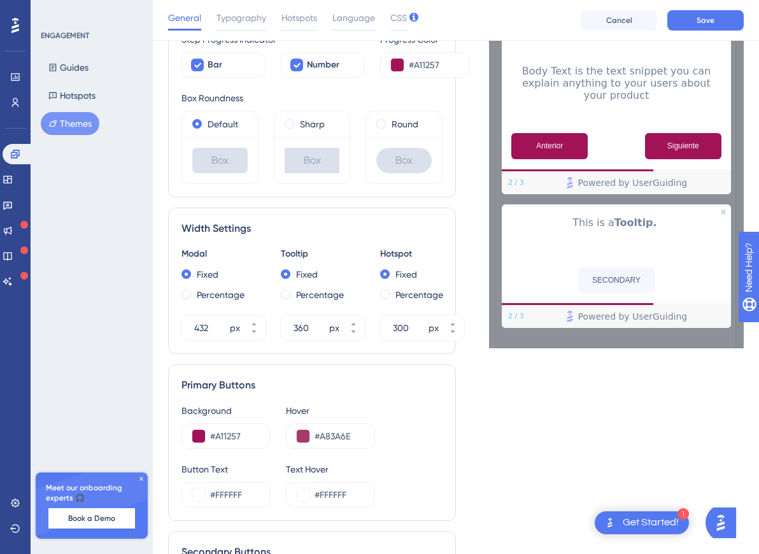
scroll to position [0, 0]
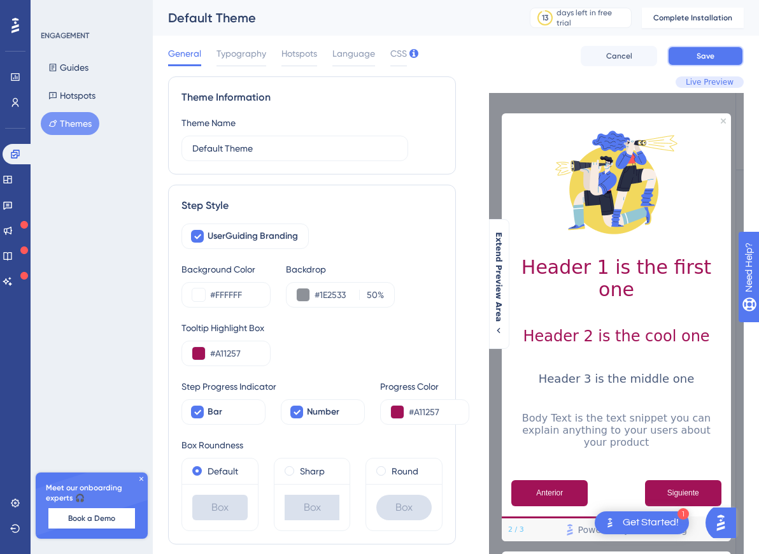
click at [528, 52] on span "Save" at bounding box center [705, 56] width 18 height 10
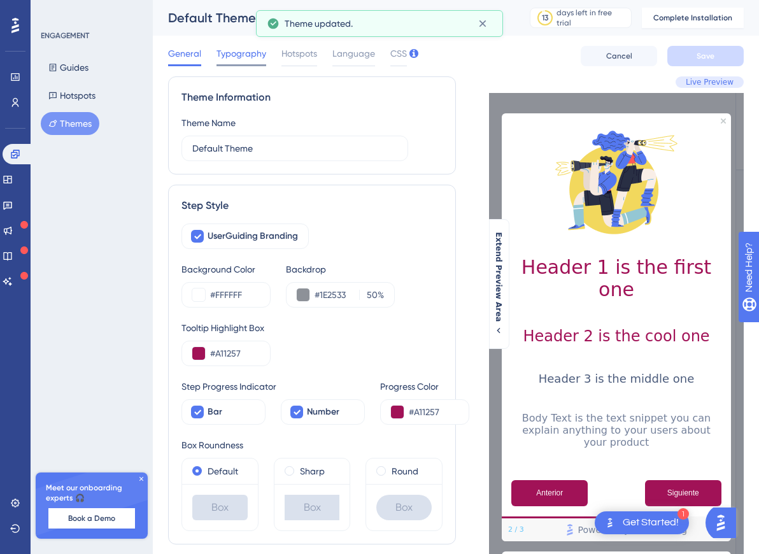
click at [246, 55] on span "Typography" at bounding box center [241, 53] width 50 height 15
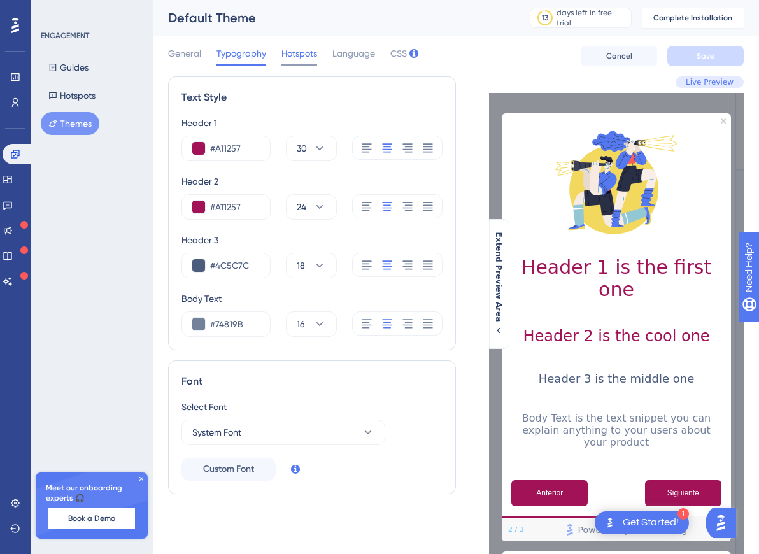
click at [297, 58] on span "Hotspots" at bounding box center [299, 53] width 36 height 15
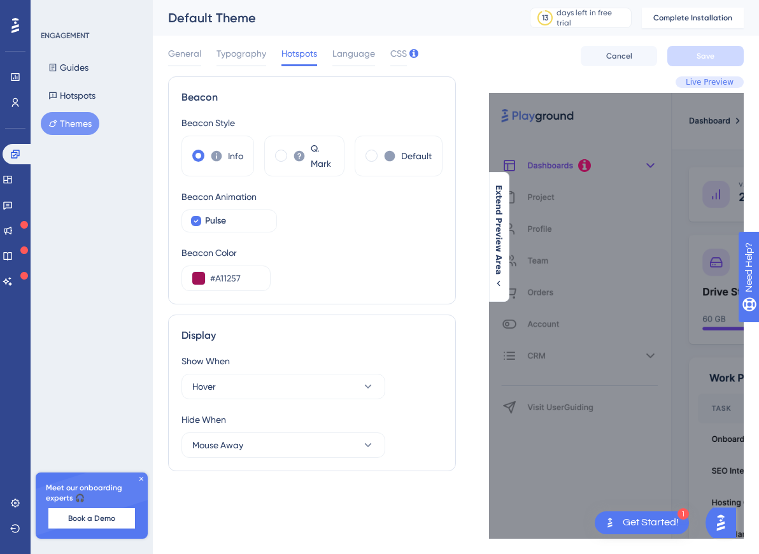
scroll to position [25, 0]
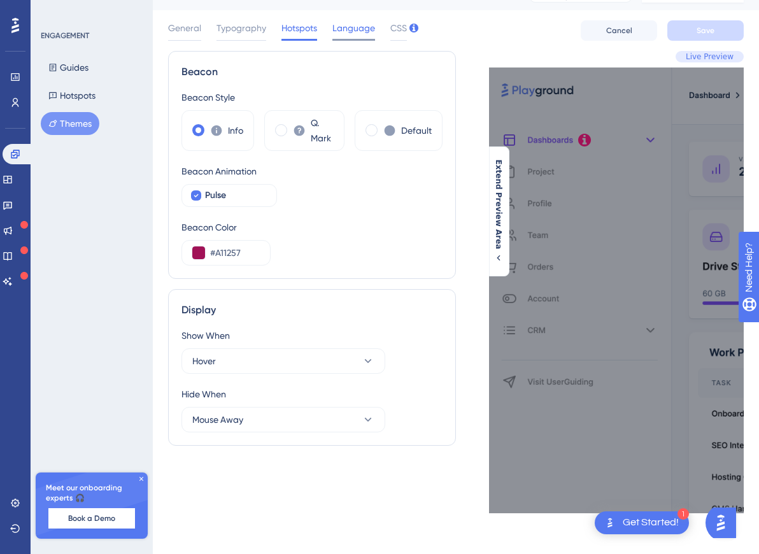
click at [355, 34] on span "Language" at bounding box center [353, 27] width 43 height 15
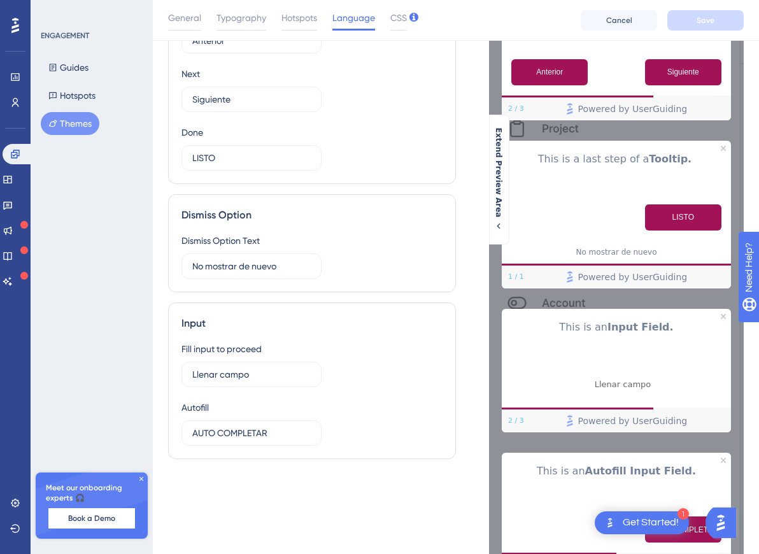
scroll to position [176, 0]
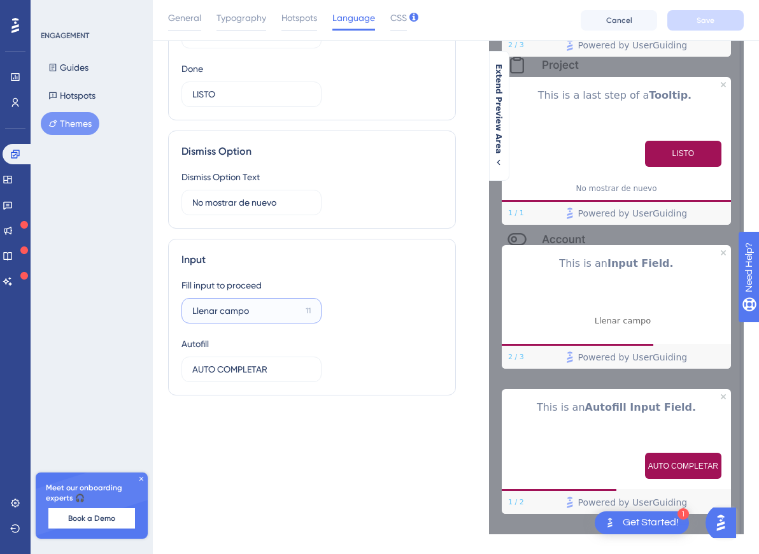
click at [218, 313] on input "Llenar campo" at bounding box center [246, 311] width 108 height 14
click at [255, 311] on input "[PERSON_NAME]" at bounding box center [245, 311] width 107 height 14
click at [213, 314] on input "[PERSON_NAME]" at bounding box center [245, 311] width 107 height 14
click at [261, 314] on input "Llenar campo" at bounding box center [246, 311] width 108 height 14
drag, startPoint x: 272, startPoint y: 313, endPoint x: 219, endPoint y: 313, distance: 53.5
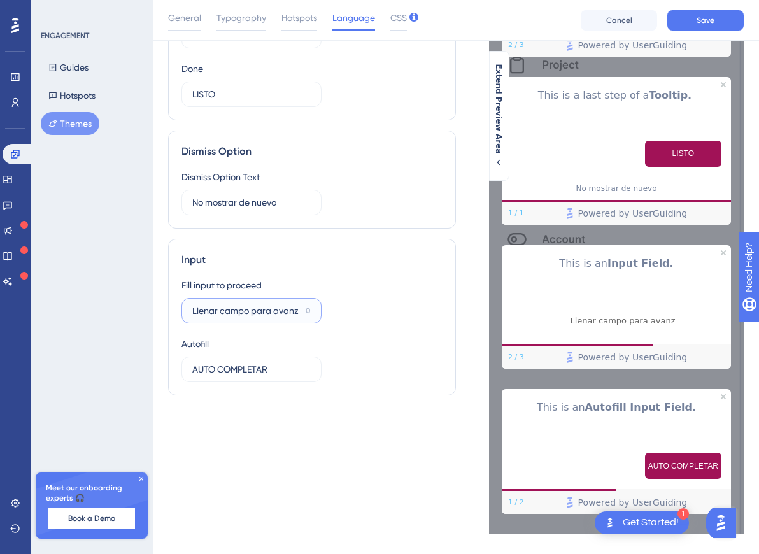
click at [219, 313] on input "Llenar campo para avanz" at bounding box center [246, 311] width 108 height 14
click at [271, 318] on label "[PERSON_NAME] para avanz 6" at bounding box center [251, 310] width 140 height 25
click at [271, 318] on input "[PERSON_NAME] para avanz" at bounding box center [246, 311] width 109 height 14
click at [273, 314] on input "[PERSON_NAME] para avanz" at bounding box center [246, 311] width 109 height 14
click at [216, 311] on input "[PERSON_NAME] para avanzar" at bounding box center [246, 311] width 109 height 14
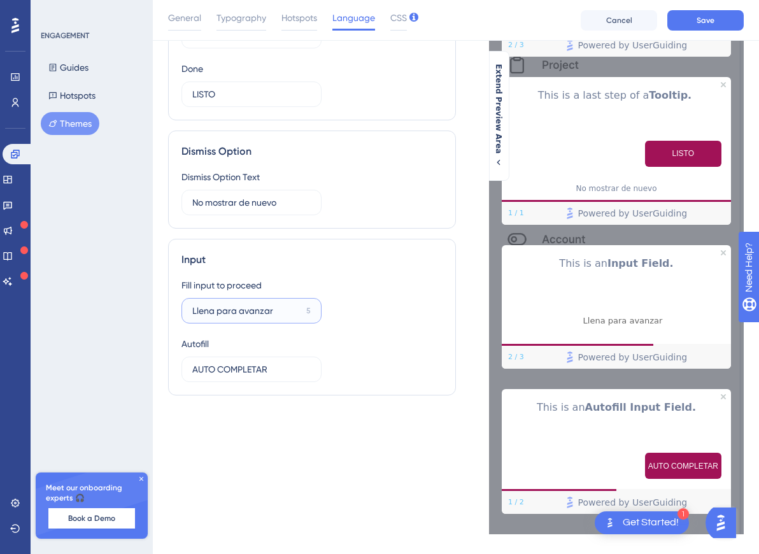
type input "Llena para avanzar"
click at [325, 251] on div "Input Fill input to proceed Llena para avanzar 5 Autofill AUTO COMPLETAR 2" at bounding box center [312, 317] width 288 height 157
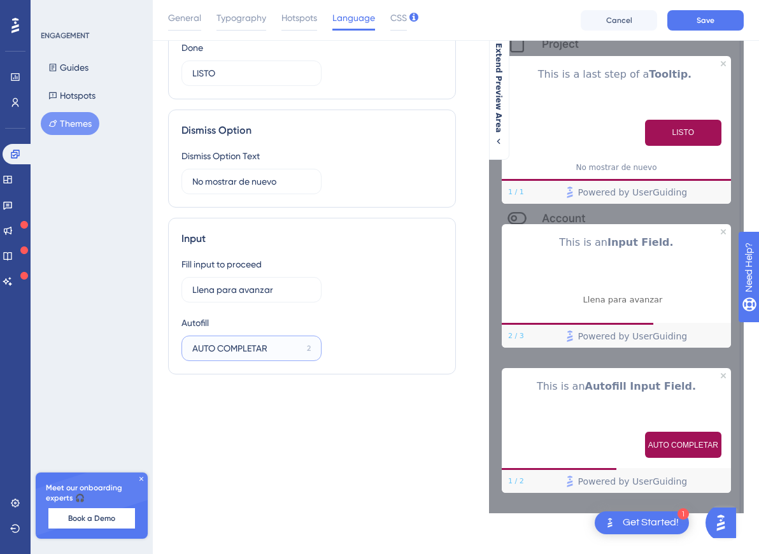
click at [216, 349] on input "AUTO COMPLETAR" at bounding box center [246, 348] width 109 height 14
click at [218, 349] on input "AUTO COMPLETAR" at bounding box center [246, 348] width 109 height 14
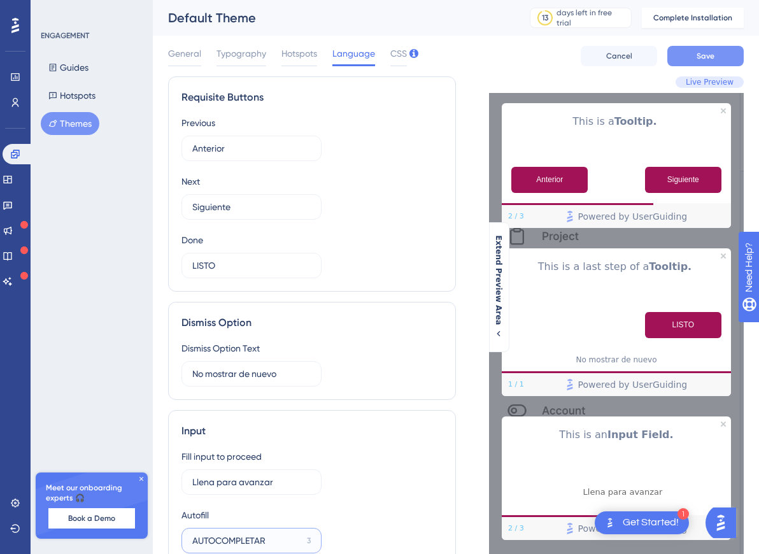
type input "AUTOCOMPLETAR"
click at [528, 52] on button "Save" at bounding box center [705, 56] width 76 height 20
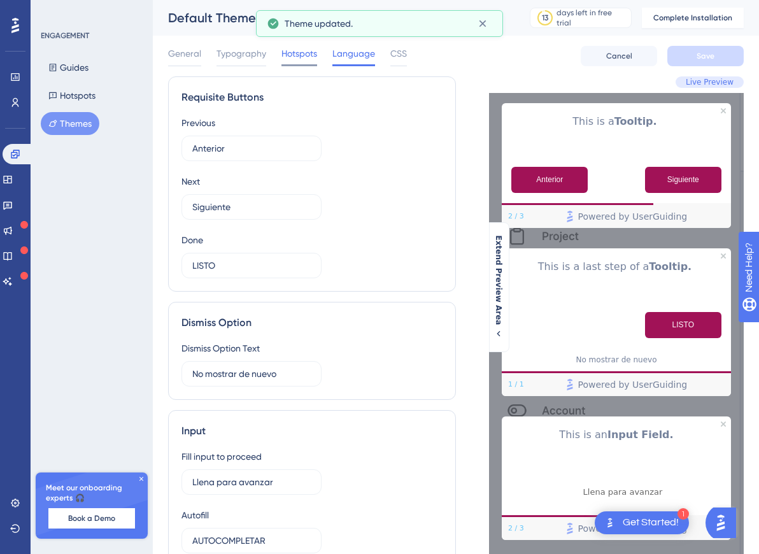
click at [312, 54] on span "Hotspots" at bounding box center [299, 53] width 36 height 15
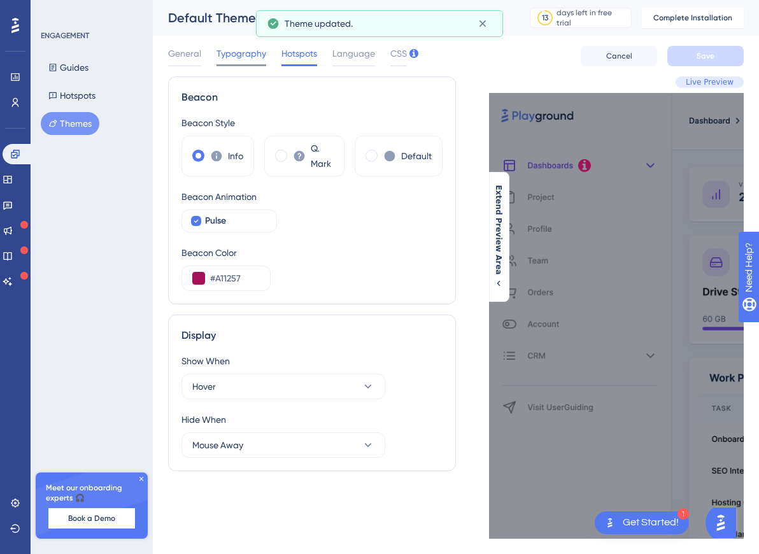
click at [233, 54] on span "Typography" at bounding box center [241, 53] width 50 height 15
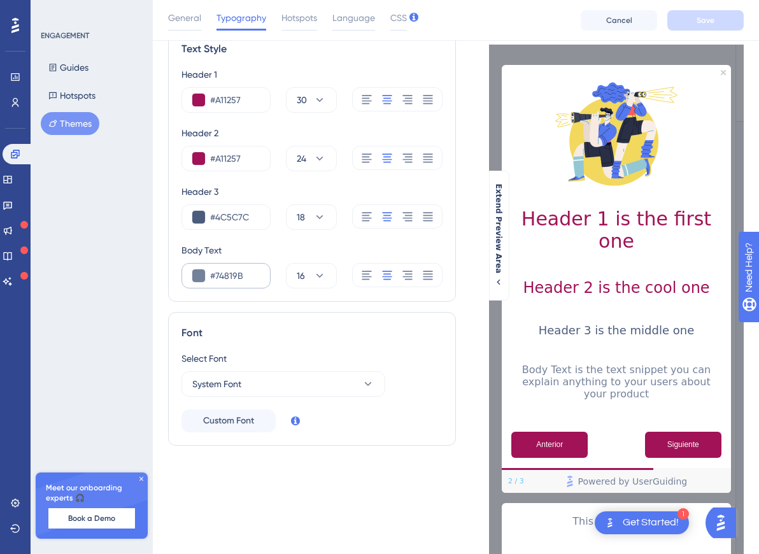
scroll to position [153, 0]
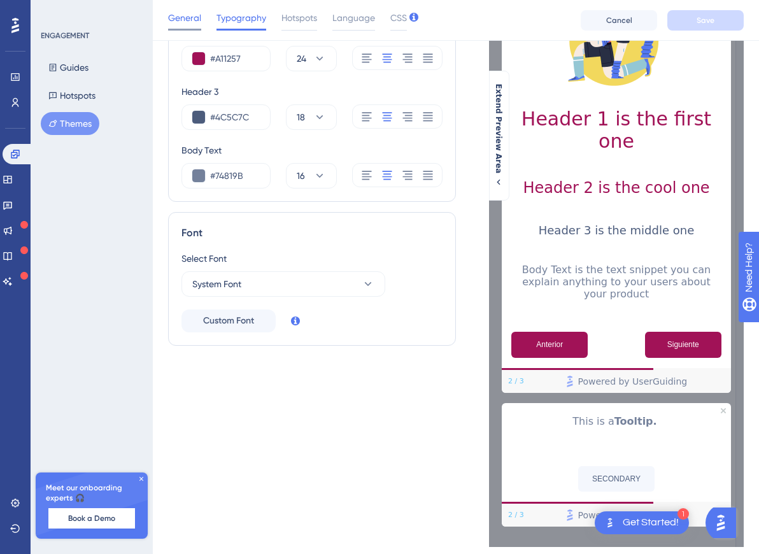
click at [189, 16] on span "General" at bounding box center [184, 17] width 33 height 15
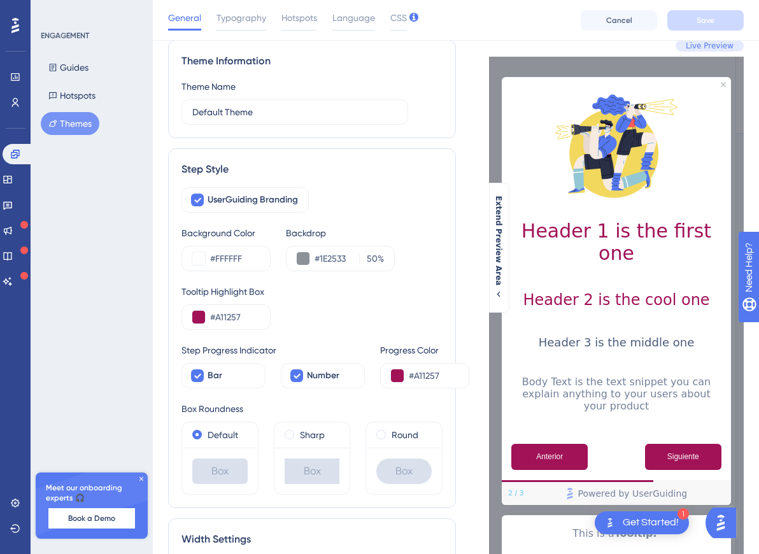
scroll to position [0, 0]
